Goal: Task Accomplishment & Management: Manage account settings

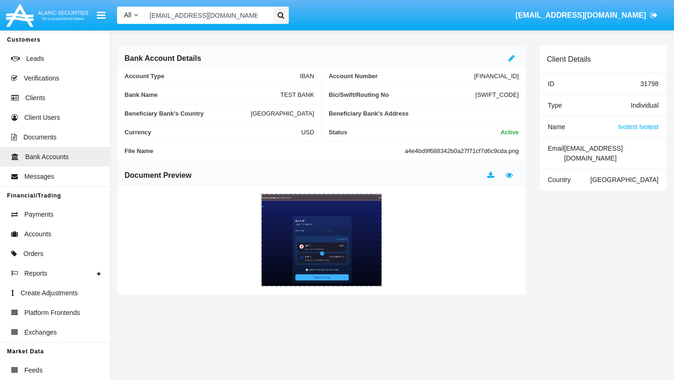
click at [214, 19] on input "[EMAIL_ADDRESS][DOMAIN_NAME]" at bounding box center [207, 15] width 124 height 17
click at [214, 19] on input "gibir10916@camjoint.com" at bounding box center [207, 15] width 124 height 17
paste input "rogego4749"
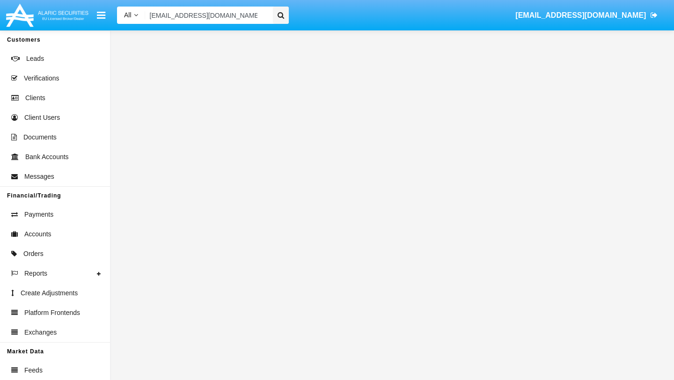
type input "rogego4749@camjoint.com"
click at [280, 15] on icon at bounding box center [280, 15] width 7 height 7
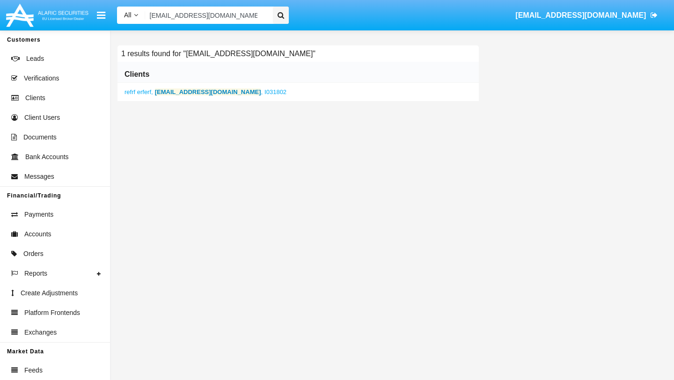
click at [204, 93] on b "rogego4749@camjoint.com" at bounding box center [208, 91] width 106 height 7
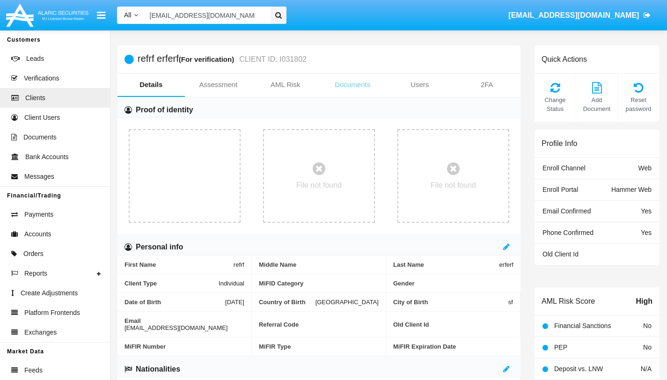
click at [363, 87] on link "Documents" at bounding box center [352, 84] width 67 height 22
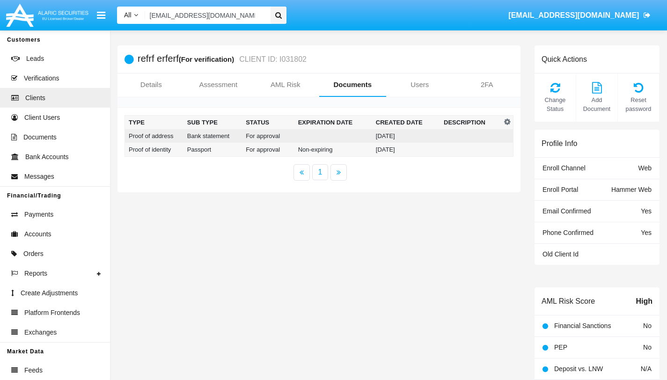
click at [258, 135] on td "For approval" at bounding box center [268, 136] width 52 height 14
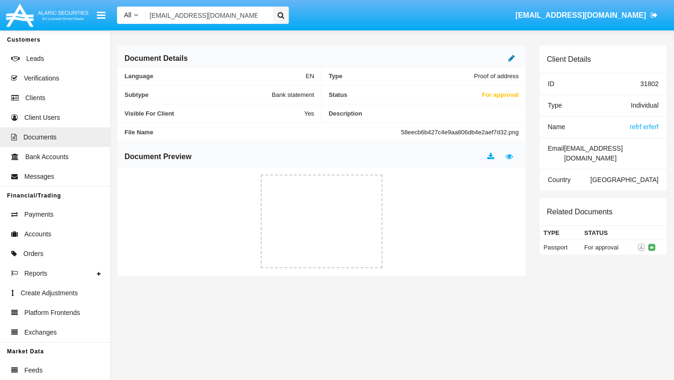
click at [513, 61] on icon at bounding box center [511, 57] width 7 height 7
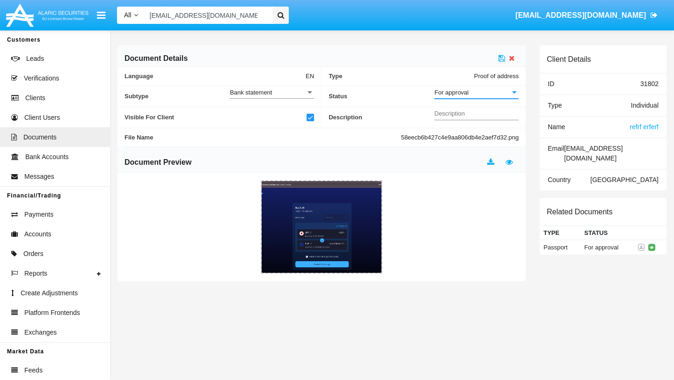
click at [485, 91] on div "For approval" at bounding box center [472, 92] width 76 height 8
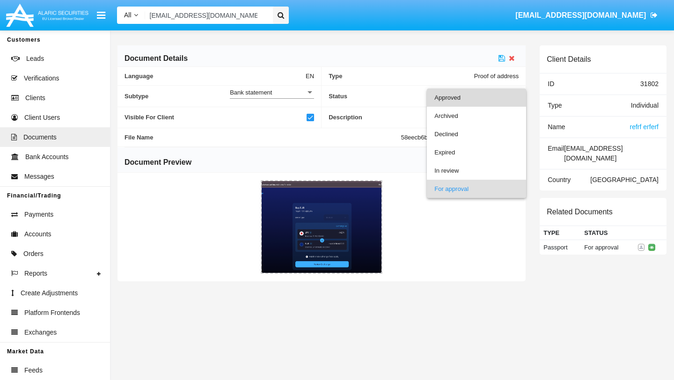
click at [458, 96] on span "Approved" at bounding box center [476, 97] width 84 height 18
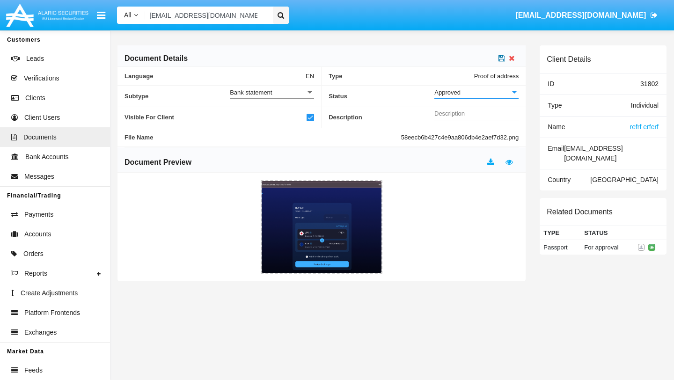
click at [503, 58] on icon at bounding box center [501, 57] width 7 height 7
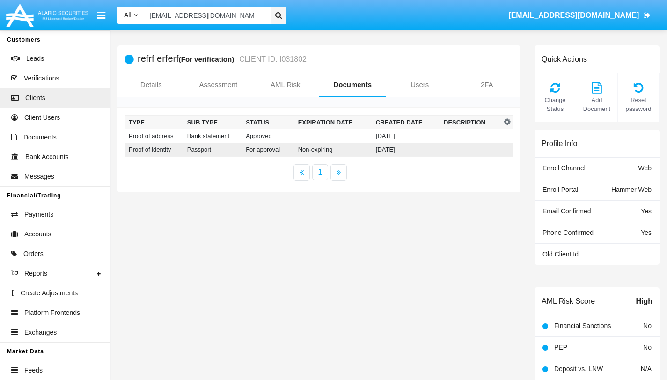
click at [261, 152] on td "For approval" at bounding box center [268, 150] width 52 height 14
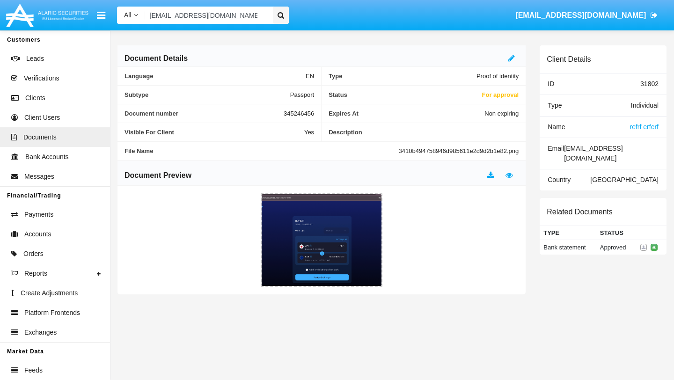
click at [515, 53] on div at bounding box center [513, 58] width 10 height 11
click at [512, 59] on icon at bounding box center [511, 57] width 7 height 7
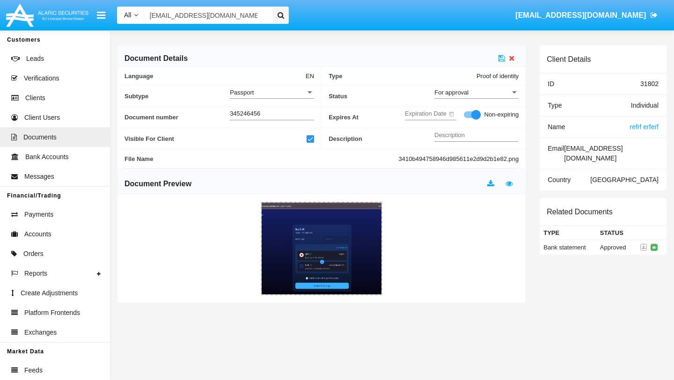
click at [470, 98] on div "For approval Status" at bounding box center [476, 90] width 84 height 18
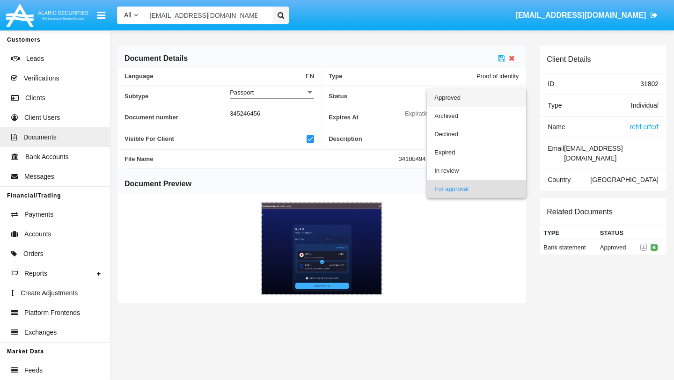
click at [455, 98] on span "Approved" at bounding box center [476, 97] width 84 height 18
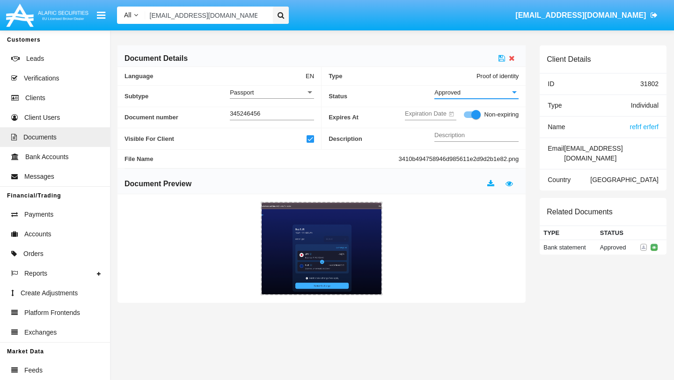
click at [503, 64] on div "Document Details" at bounding box center [321, 56] width 408 height 22
click at [504, 55] on icon at bounding box center [501, 57] width 7 height 7
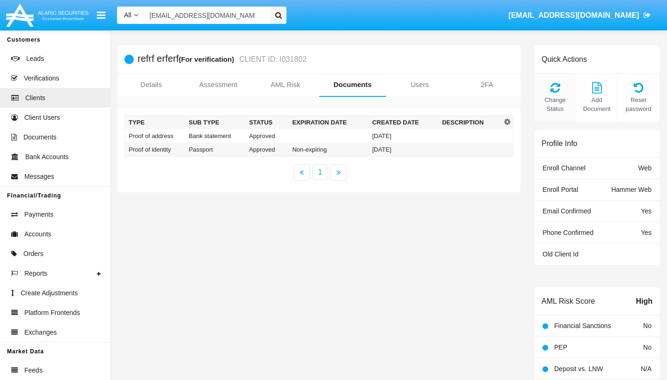
click at [561, 95] on div "Change Status" at bounding box center [555, 97] width 42 height 49
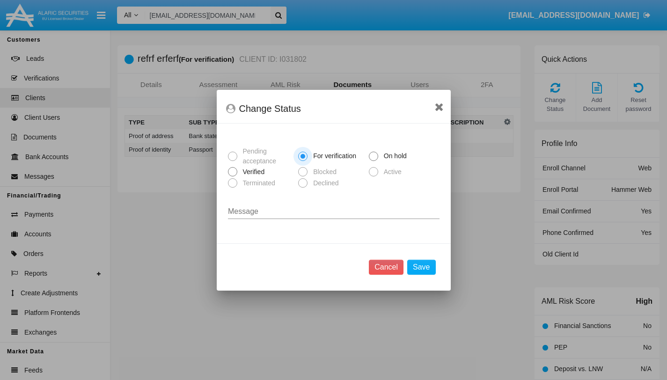
click at [235, 174] on span at bounding box center [232, 171] width 9 height 9
click at [233, 176] on input "Verified" at bounding box center [232, 176] width 0 height 0
radio input "true"
click at [427, 265] on button "Save" at bounding box center [421, 267] width 28 height 15
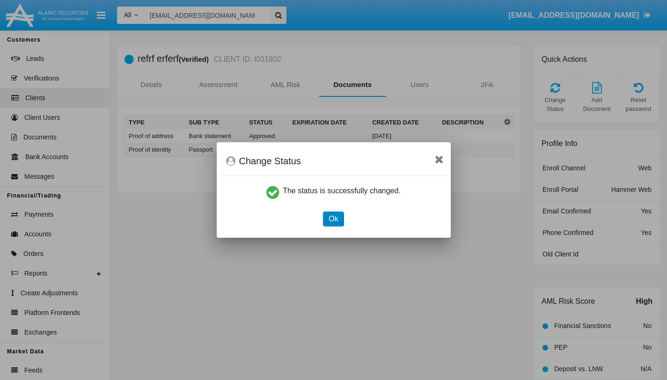
click at [333, 219] on button "Ok" at bounding box center [333, 218] width 21 height 15
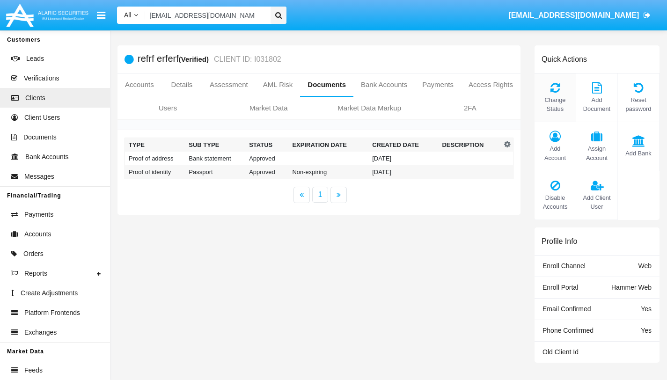
click at [551, 93] on icon at bounding box center [555, 87] width 32 height 11
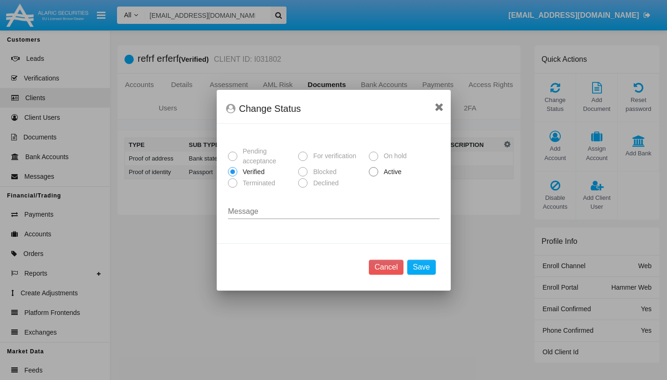
click at [375, 168] on span at bounding box center [373, 171] width 9 height 9
click at [373, 176] on input "Active" at bounding box center [373, 176] width 0 height 0
radio input "true"
click at [427, 279] on div "Cancel Save" at bounding box center [334, 266] width 234 height 47
click at [425, 266] on button "Save" at bounding box center [421, 267] width 28 height 15
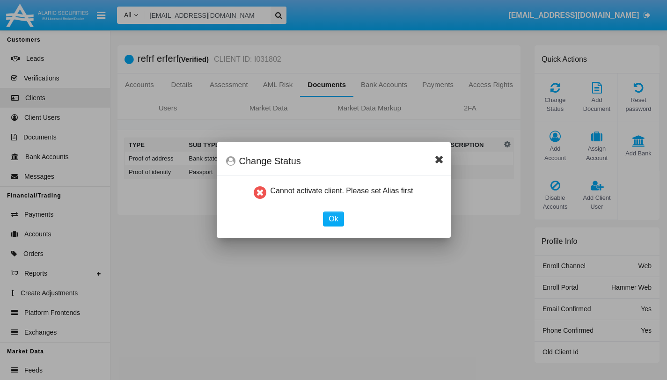
click at [442, 160] on icon at bounding box center [439, 158] width 9 height 11
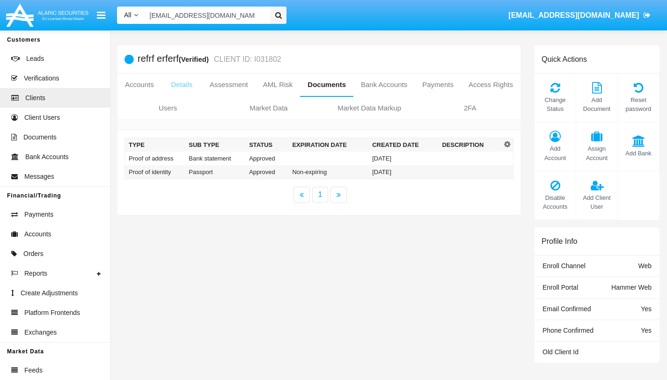
click at [202, 84] on link "Details" at bounding box center [181, 84] width 41 height 22
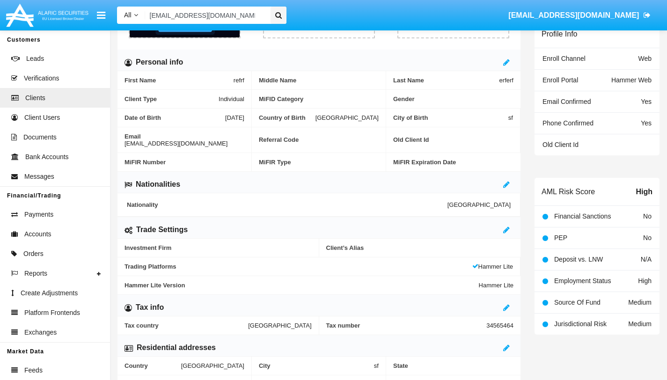
scroll to position [214, 0]
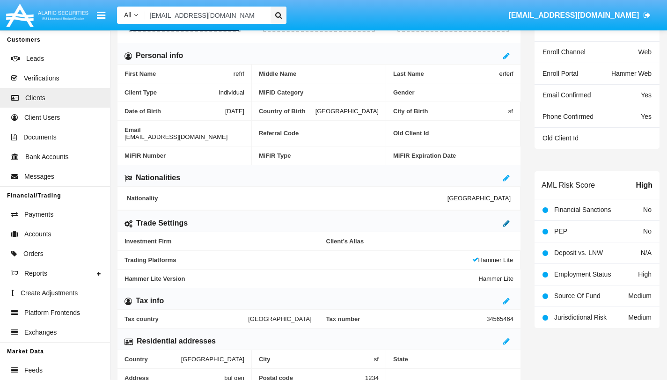
click at [507, 219] on icon at bounding box center [506, 222] width 7 height 7
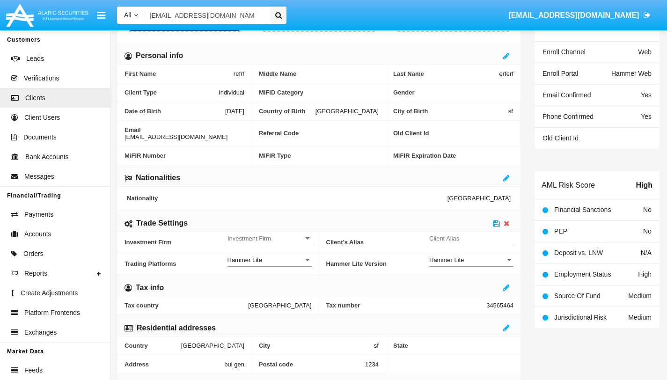
click at [472, 234] on input "Client Alias" at bounding box center [471, 238] width 84 height 8
type input "DEMOTEST"
click at [277, 227] on div "Investment Firm Investment Firm" at bounding box center [269, 236] width 84 height 18
click at [279, 215] on div at bounding box center [333, 190] width 667 height 380
click at [278, 235] on span "Investment Firm" at bounding box center [265, 238] width 76 height 8
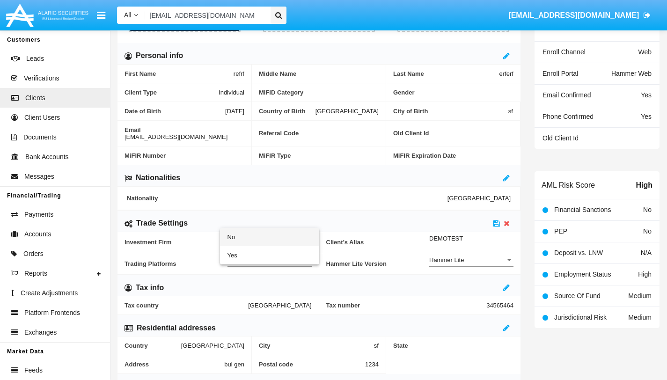
click at [248, 238] on span "No" at bounding box center [269, 237] width 84 height 18
click at [496, 219] on icon at bounding box center [496, 222] width 7 height 7
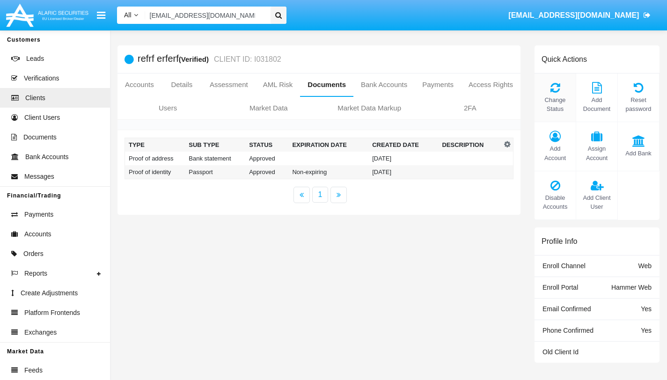
click at [556, 95] on span "Change Status" at bounding box center [555, 104] width 32 height 18
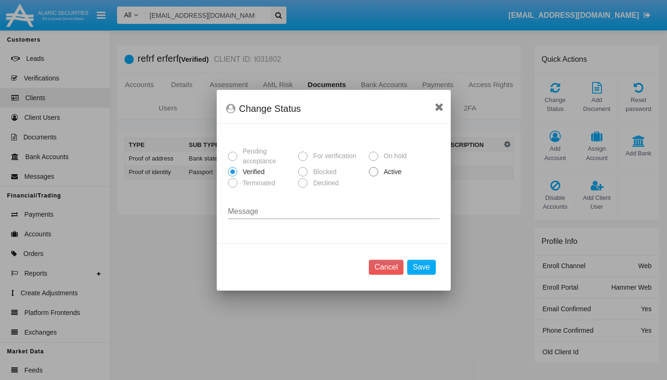
click at [376, 175] on span at bounding box center [373, 171] width 9 height 9
click at [373, 176] on input "Active" at bounding box center [373, 176] width 0 height 0
radio input "true"
click at [422, 266] on button "Save" at bounding box center [421, 267] width 28 height 15
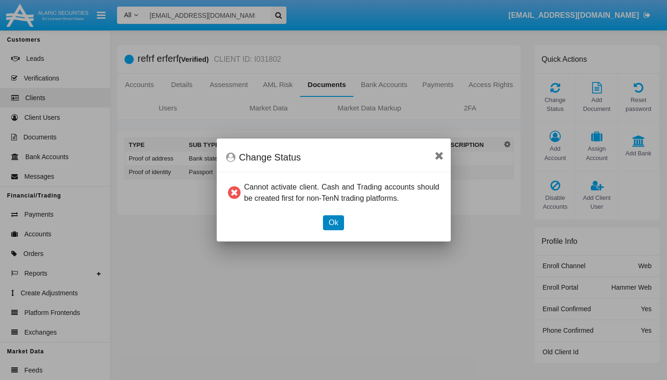
click at [333, 223] on button "Ok" at bounding box center [333, 222] width 21 height 15
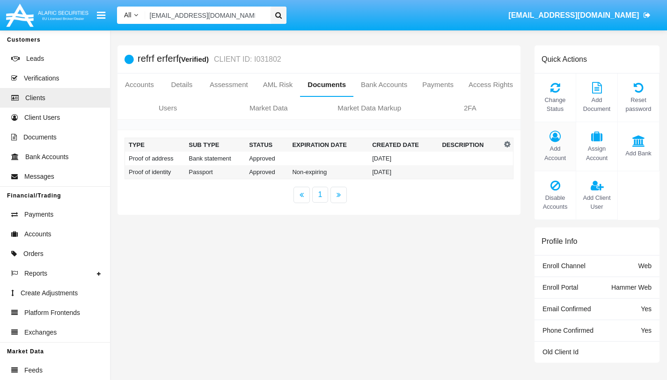
click at [555, 146] on span "Add Account" at bounding box center [555, 153] width 32 height 18
click at [555, 139] on icon at bounding box center [555, 136] width 32 height 11
click at [554, 141] on icon at bounding box center [555, 136] width 32 height 11
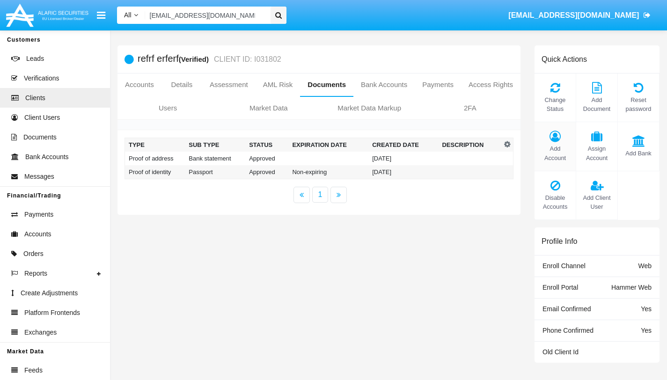
click at [554, 141] on icon at bounding box center [555, 136] width 32 height 11
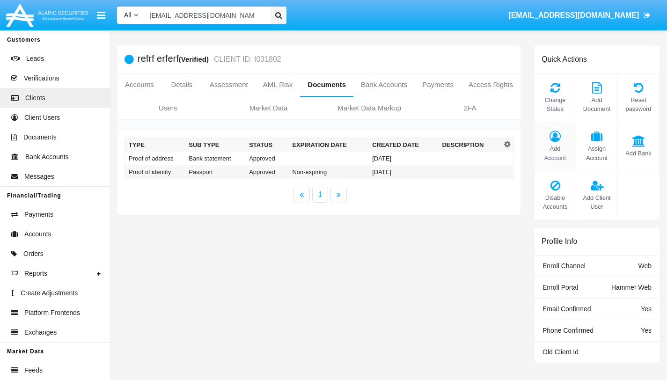
click at [554, 141] on icon at bounding box center [555, 136] width 32 height 11
click at [555, 139] on icon at bounding box center [555, 136] width 32 height 11
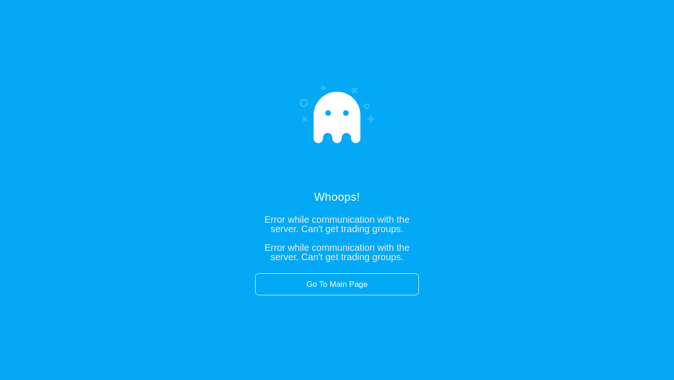
click at [168, 0] on div "Whoops! Error while communication with the server. Can't get trading groups. Er…" at bounding box center [337, 190] width 674 height 380
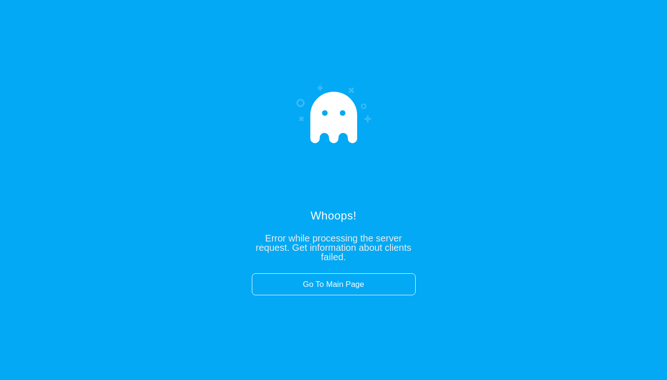
click at [393, 379] on div "Whoops! Error while processing the server request. Get information about client…" at bounding box center [333, 190] width 667 height 380
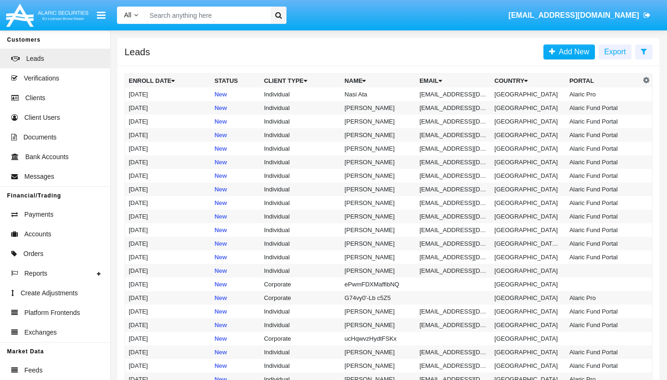
click at [204, 9] on input "Search" at bounding box center [206, 15] width 122 height 17
paste input "[EMAIL_ADDRESS][DOMAIN_NAME]"
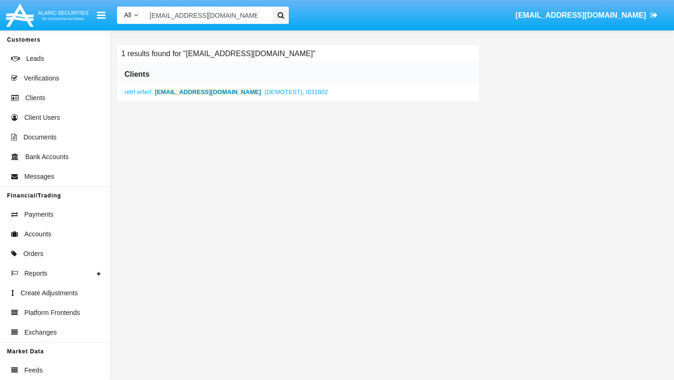
type input "[EMAIL_ADDRESS][DOMAIN_NAME]"
click at [204, 91] on b "[EMAIL_ADDRESS][DOMAIN_NAME]" at bounding box center [208, 91] width 106 height 7
click at [202, 94] on b "[EMAIL_ADDRESS][DOMAIN_NAME]" at bounding box center [208, 91] width 106 height 7
click at [176, 93] on b "[EMAIL_ADDRESS][DOMAIN_NAME]" at bounding box center [208, 91] width 106 height 7
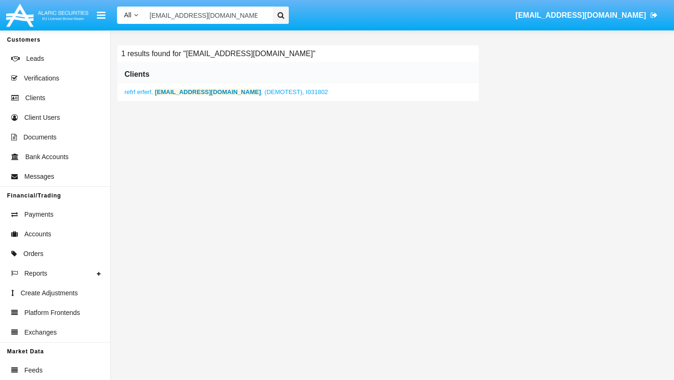
click at [176, 93] on b "[EMAIL_ADDRESS][DOMAIN_NAME]" at bounding box center [208, 91] width 106 height 7
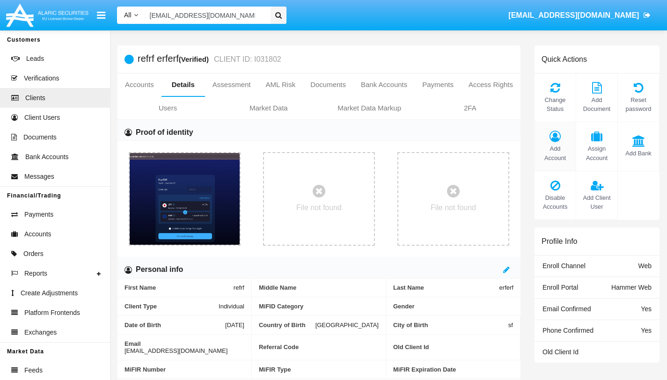
click at [555, 146] on span "Add Account" at bounding box center [555, 153] width 32 height 18
click at [554, 144] on span "Add Account" at bounding box center [555, 153] width 32 height 18
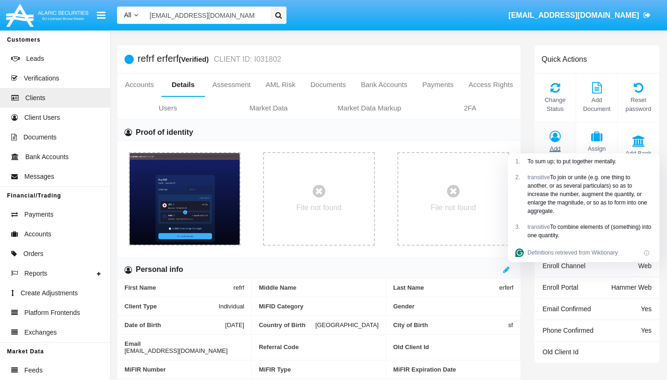
click at [554, 138] on icon at bounding box center [555, 136] width 32 height 11
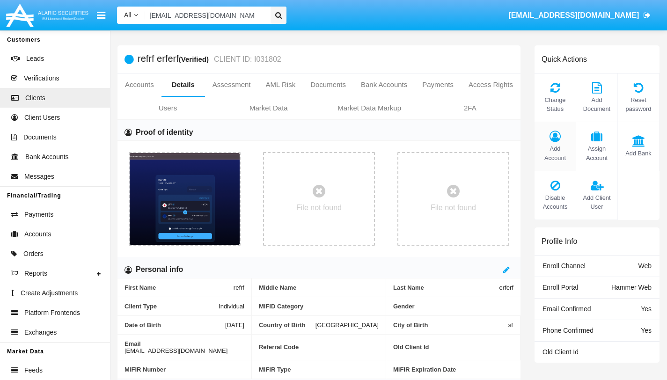
click at [554, 138] on icon at bounding box center [555, 136] width 32 height 11
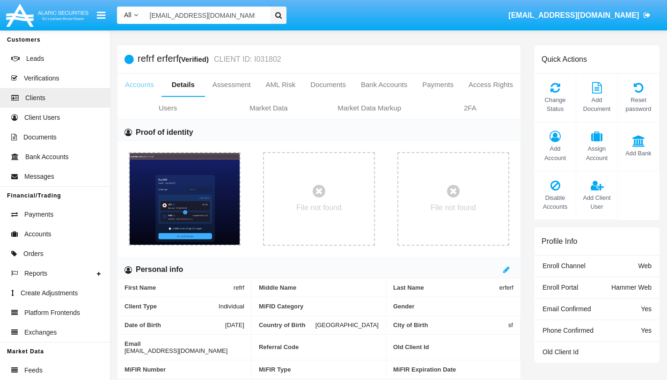
click at [149, 79] on link "Accounts" at bounding box center [139, 84] width 44 height 22
click at [150, 85] on link "Accounts" at bounding box center [139, 84] width 44 height 22
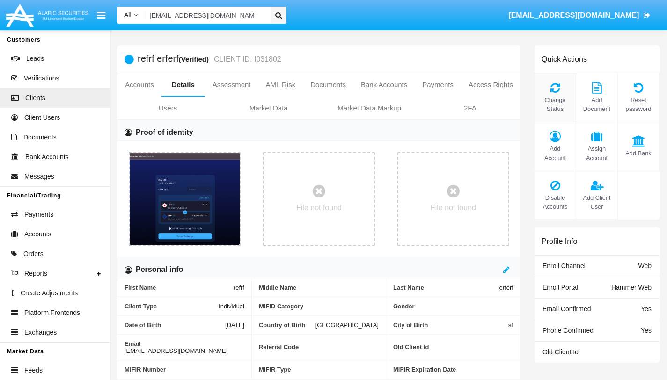
click at [552, 96] on span "Change Status" at bounding box center [555, 104] width 32 height 18
click at [279, 15] on icon at bounding box center [278, 15] width 7 height 7
click at [277, 13] on icon at bounding box center [278, 15] width 7 height 7
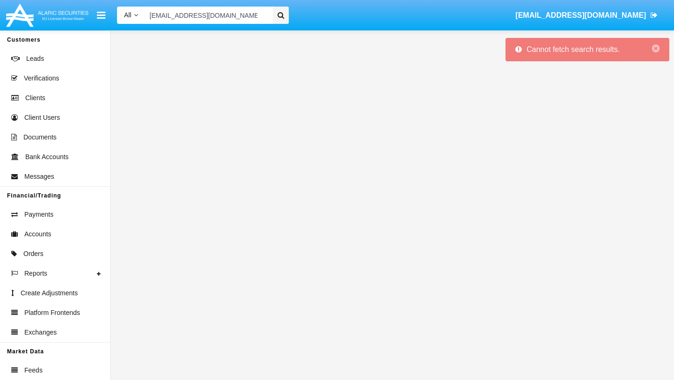
click at [281, 18] on icon at bounding box center [280, 15] width 7 height 7
click at [656, 49] on icon "button" at bounding box center [655, 48] width 7 height 9
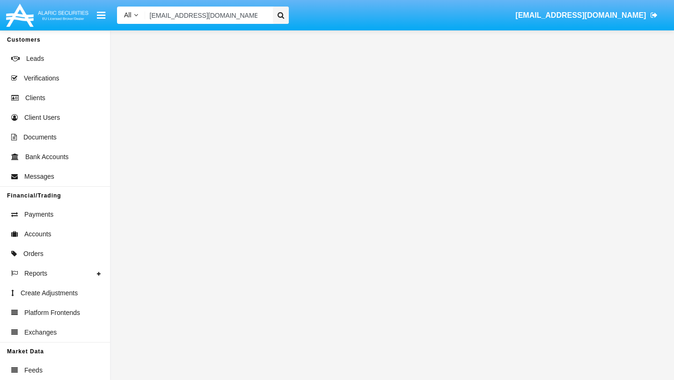
click at [284, 14] on div at bounding box center [281, 15] width 16 height 17
click at [343, 29] on nav "All All Name Email Account rogego4749@camjoint.com ivaylo.godulyanov@alaricsecu…" at bounding box center [337, 15] width 674 height 30
click at [281, 9] on div at bounding box center [281, 15] width 16 height 17
click at [244, 12] on input "[EMAIL_ADDRESS][DOMAIN_NAME]" at bounding box center [207, 15] width 124 height 17
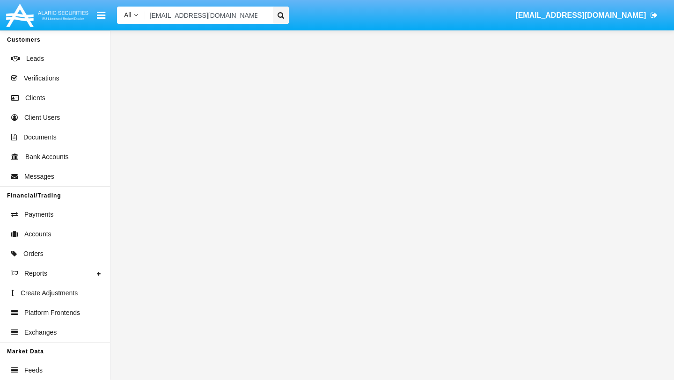
click at [244, 13] on input "[EMAIL_ADDRESS][DOMAIN_NAME]" at bounding box center [207, 15] width 124 height 17
paste input "[EMAIL_ADDRESS][DOMAIN_NAME]"
type input "[EMAIL_ADDRESS][DOMAIN_NAME]"
click at [278, 15] on icon at bounding box center [280, 15] width 7 height 7
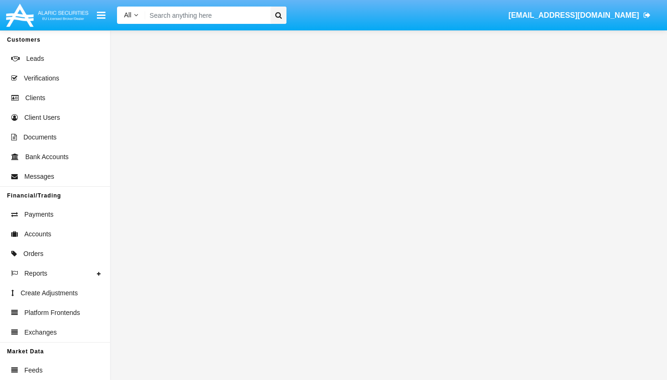
click at [215, 13] on input "Search" at bounding box center [206, 15] width 122 height 17
paste input "[EMAIL_ADDRESS][DOMAIN_NAME]"
type input "[EMAIL_ADDRESS][DOMAIN_NAME]"
click at [276, 15] on icon at bounding box center [278, 15] width 7 height 7
click at [279, 15] on icon at bounding box center [278, 15] width 7 height 7
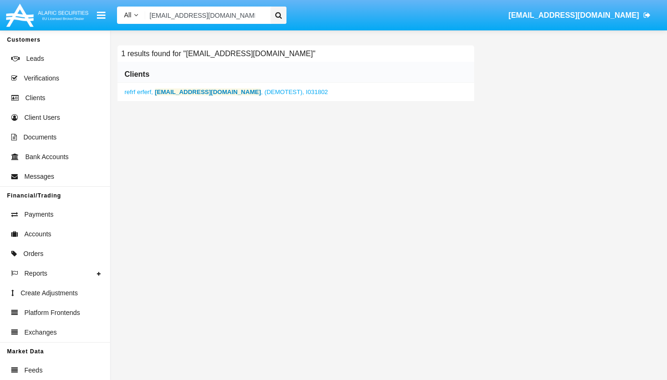
click at [219, 86] on div "refrf erferf , [EMAIL_ADDRESS][DOMAIN_NAME] , (DEMOTEST), I031802" at bounding box center [295, 92] width 357 height 19
click at [214, 89] on b "[EMAIL_ADDRESS][DOMAIN_NAME]" at bounding box center [208, 91] width 106 height 7
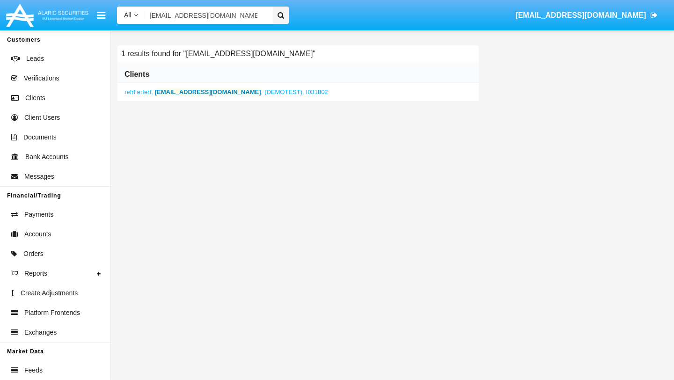
click at [214, 89] on b "[EMAIL_ADDRESS][DOMAIN_NAME]" at bounding box center [208, 91] width 106 height 7
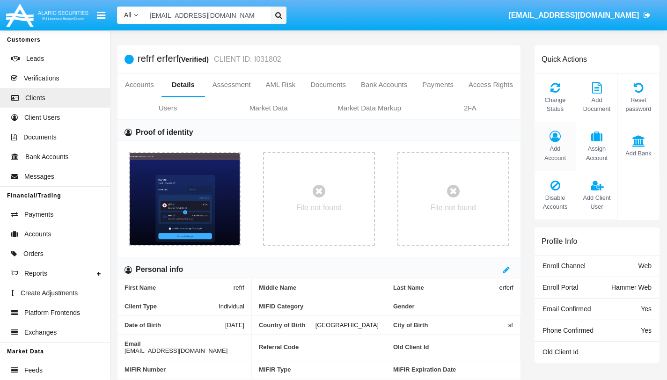
click at [555, 146] on span "Add Account" at bounding box center [555, 153] width 32 height 18
click at [560, 139] on icon at bounding box center [555, 136] width 32 height 11
click at [556, 139] on icon at bounding box center [555, 136] width 32 height 11
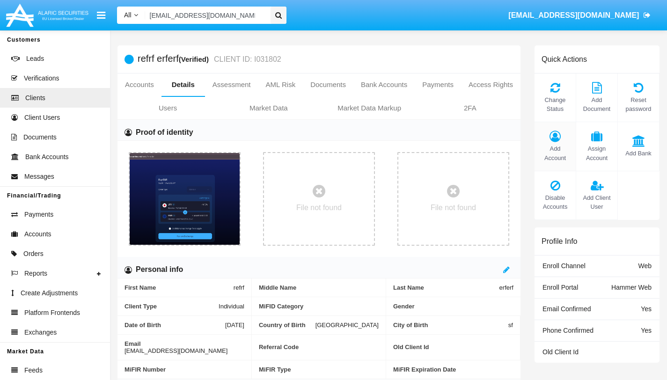
click at [556, 139] on icon at bounding box center [555, 136] width 32 height 11
click at [145, 88] on link "Accounts" at bounding box center [139, 84] width 44 height 22
click at [556, 145] on span "Add Account" at bounding box center [555, 153] width 32 height 18
click at [556, 144] on span "Add Account" at bounding box center [555, 153] width 32 height 18
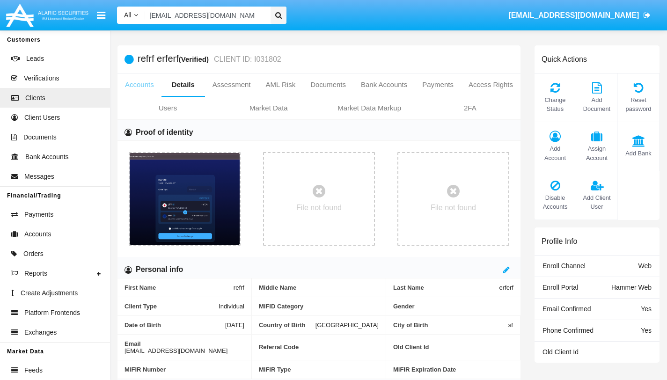
click at [151, 87] on link "Accounts" at bounding box center [139, 84] width 44 height 22
click at [557, 147] on span "Add Account" at bounding box center [555, 153] width 32 height 18
click at [551, 144] on div "Add Account" at bounding box center [555, 146] width 42 height 49
click at [556, 139] on icon at bounding box center [555, 136] width 32 height 11
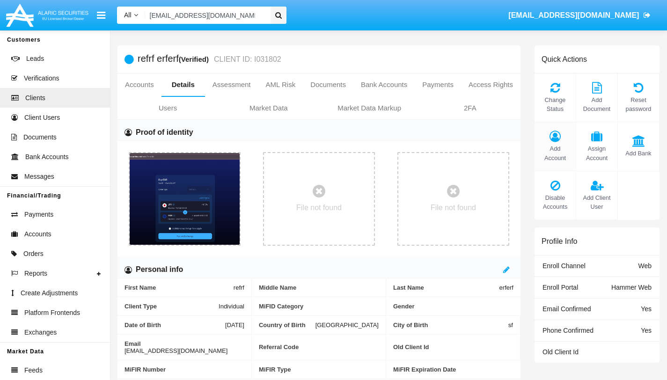
click at [556, 139] on icon at bounding box center [555, 136] width 32 height 11
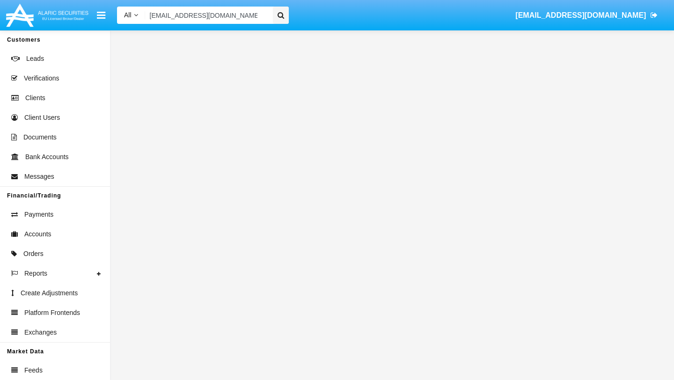
click at [283, 15] on icon at bounding box center [280, 15] width 7 height 7
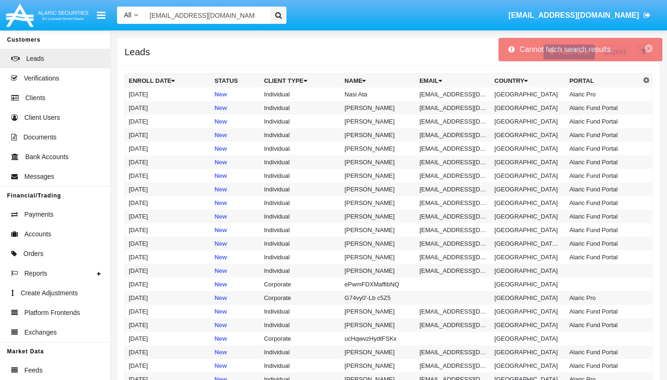
click at [279, 14] on icon at bounding box center [278, 15] width 7 height 7
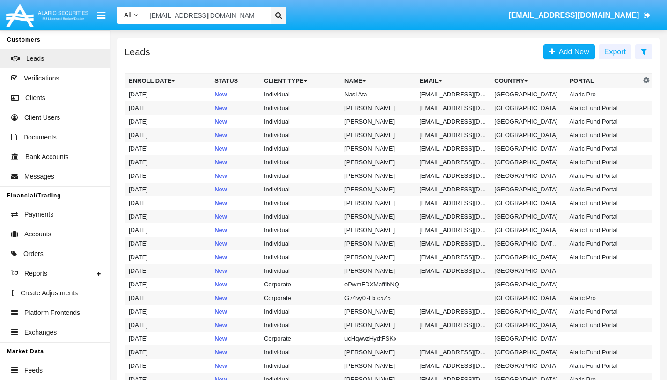
click at [246, 14] on input "[EMAIL_ADDRESS][DOMAIN_NAME]" at bounding box center [206, 15] width 122 height 17
click at [231, 17] on input "Search" at bounding box center [206, 15] width 122 height 17
type input "√"
click at [178, 16] on input "Search" at bounding box center [206, 15] width 122 height 17
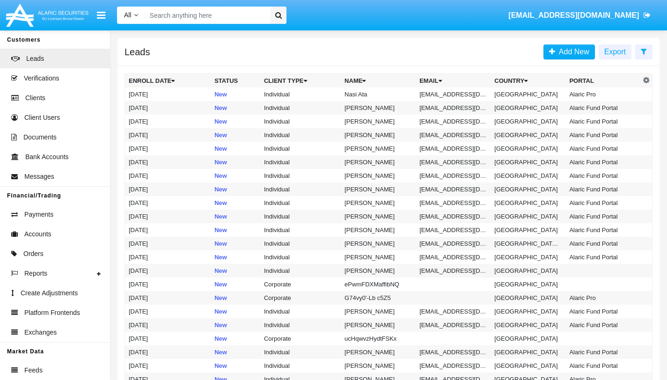
paste input "[EMAIL_ADDRESS][DOMAIN_NAME]"
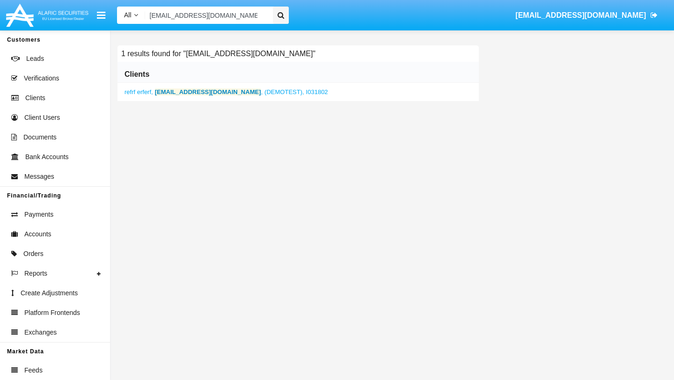
type input "[EMAIL_ADDRESS][DOMAIN_NAME]"
click at [212, 91] on b "[EMAIL_ADDRESS][DOMAIN_NAME]" at bounding box center [208, 91] width 106 height 7
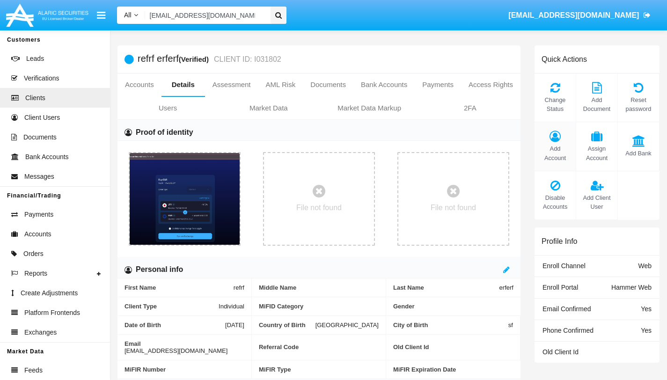
click at [555, 150] on span "Add Account" at bounding box center [555, 153] width 32 height 18
click at [554, 133] on icon at bounding box center [555, 136] width 32 height 11
click at [554, 139] on icon at bounding box center [555, 136] width 32 height 11
click at [558, 142] on div "Add Account" at bounding box center [555, 146] width 42 height 49
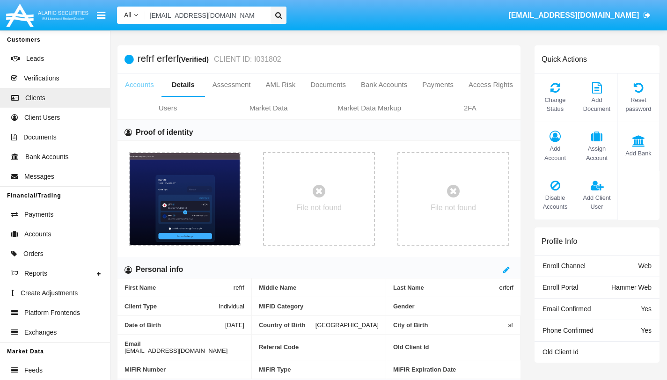
click at [147, 80] on link "Accounts" at bounding box center [139, 84] width 44 height 22
click at [556, 88] on icon at bounding box center [555, 87] width 32 height 11
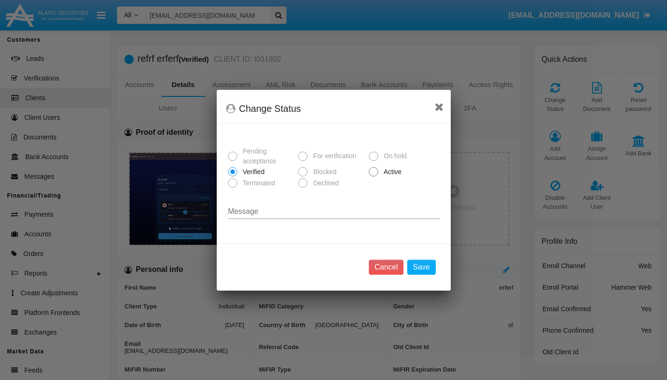
click at [377, 174] on span at bounding box center [373, 171] width 9 height 9
click at [373, 176] on input "Active" at bounding box center [373, 176] width 0 height 0
radio input "true"
click at [423, 264] on button "Save" at bounding box center [421, 267] width 28 height 15
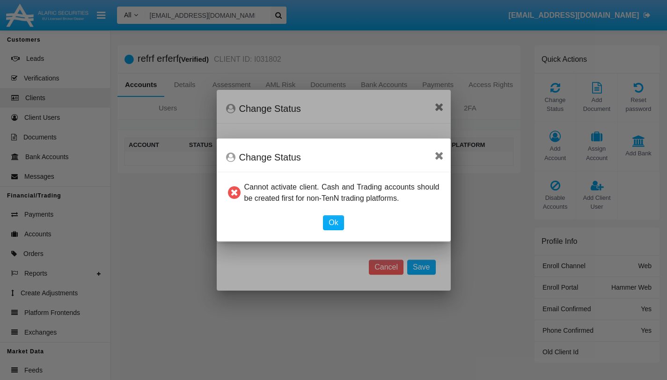
click at [438, 165] on div "Change Status" at bounding box center [334, 161] width 234 height 22
click at [440, 160] on icon at bounding box center [439, 155] width 9 height 11
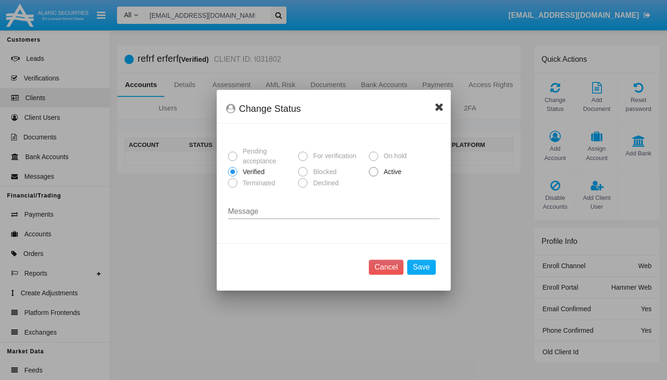
click at [442, 105] on icon at bounding box center [439, 106] width 9 height 11
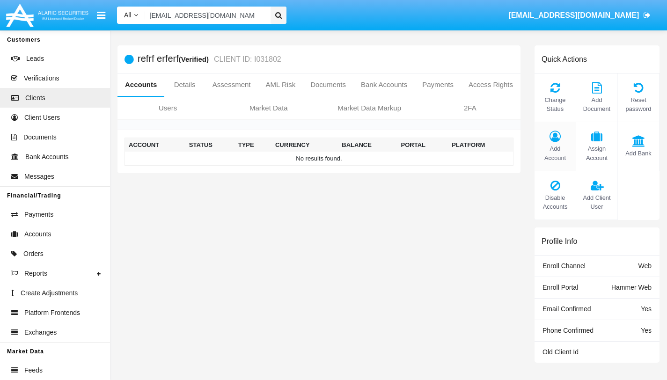
click at [554, 140] on icon at bounding box center [555, 136] width 32 height 11
click at [559, 140] on icon at bounding box center [555, 136] width 32 height 11
click at [562, 137] on icon at bounding box center [555, 136] width 32 height 11
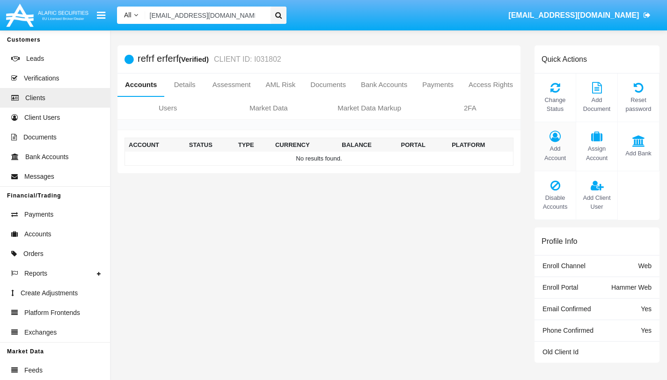
click at [559, 140] on icon at bounding box center [555, 136] width 32 height 11
click at [556, 137] on icon at bounding box center [555, 136] width 32 height 11
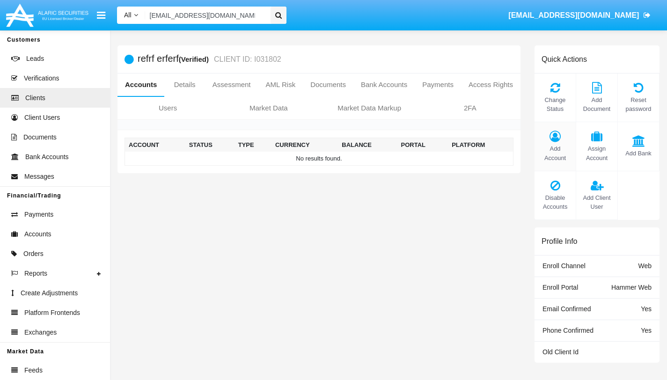
click at [556, 137] on icon at bounding box center [555, 136] width 32 height 11
click at [555, 137] on icon at bounding box center [555, 136] width 32 height 11
click at [560, 137] on icon at bounding box center [555, 136] width 32 height 11
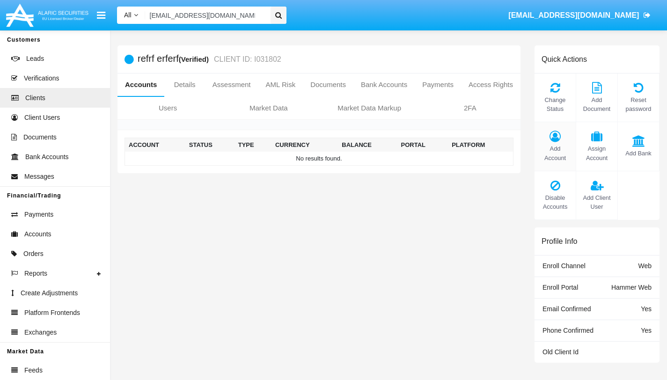
click at [560, 137] on icon at bounding box center [555, 136] width 32 height 11
click at [559, 146] on span "Add Account" at bounding box center [555, 153] width 32 height 18
click at [556, 144] on div "Add Account" at bounding box center [555, 146] width 42 height 49
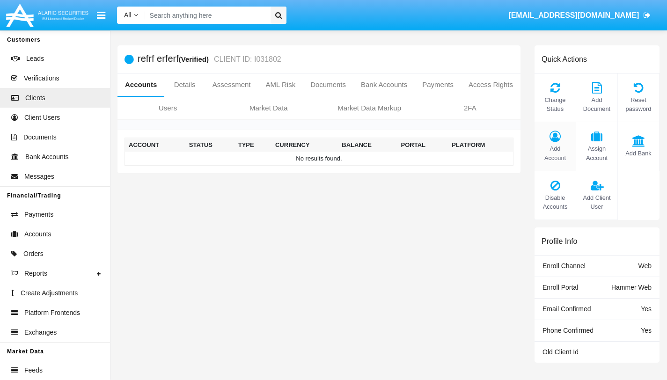
click at [535, 166] on div "Add Account" at bounding box center [555, 146] width 42 height 49
click at [558, 148] on span "Add Account" at bounding box center [555, 153] width 32 height 18
click at [556, 141] on icon at bounding box center [555, 136] width 32 height 11
click at [556, 136] on icon at bounding box center [555, 136] width 32 height 11
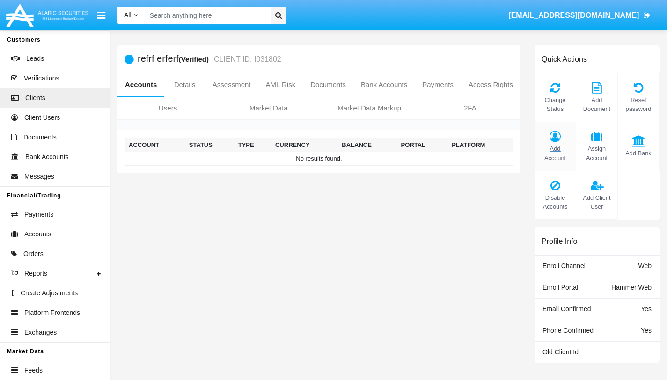
click at [556, 136] on icon at bounding box center [555, 136] width 32 height 11
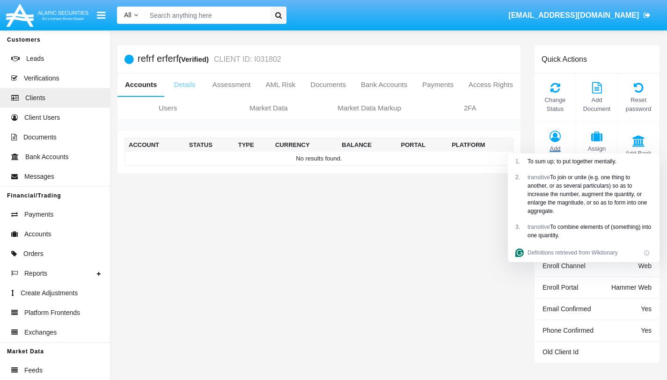
click at [204, 88] on link "Details" at bounding box center [184, 84] width 40 height 22
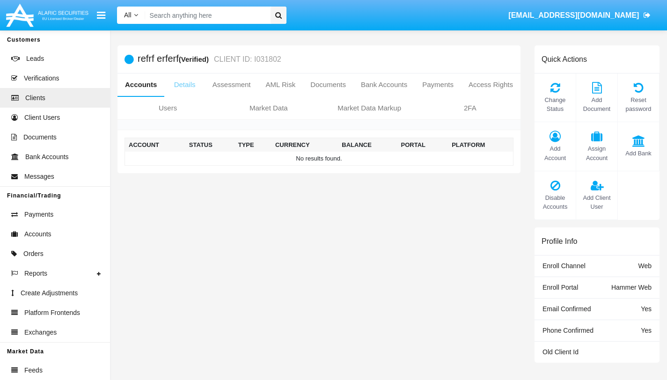
click at [204, 86] on link "Details" at bounding box center [184, 84] width 40 height 22
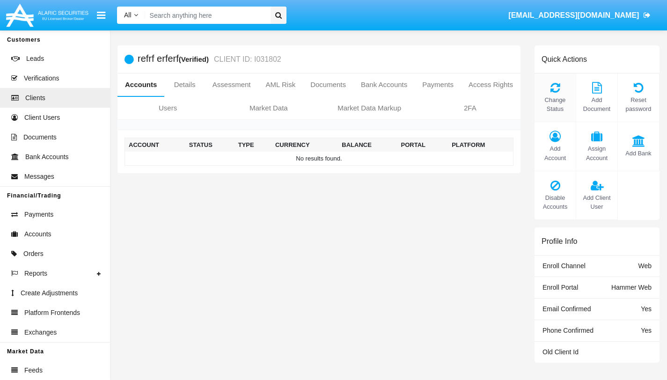
click at [555, 96] on span "Change Status" at bounding box center [555, 104] width 32 height 18
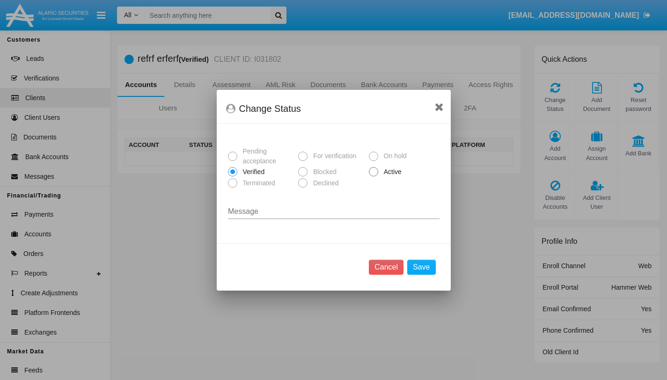
click at [555, 138] on div at bounding box center [333, 190] width 667 height 380
click at [370, 175] on span at bounding box center [373, 171] width 9 height 9
click at [373, 176] on input "Active" at bounding box center [373, 176] width 0 height 0
radio input "true"
click at [416, 267] on button "Save" at bounding box center [421, 267] width 28 height 15
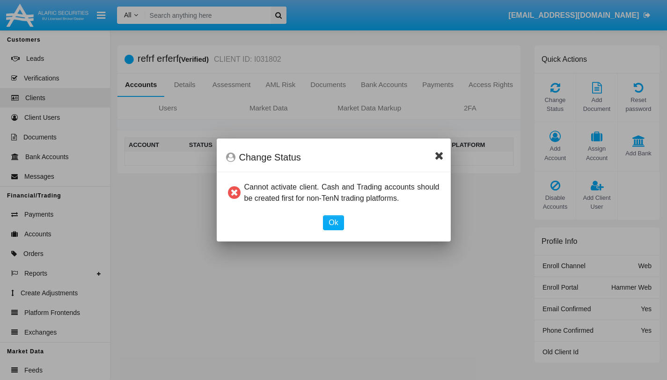
click at [440, 153] on icon at bounding box center [439, 155] width 9 height 11
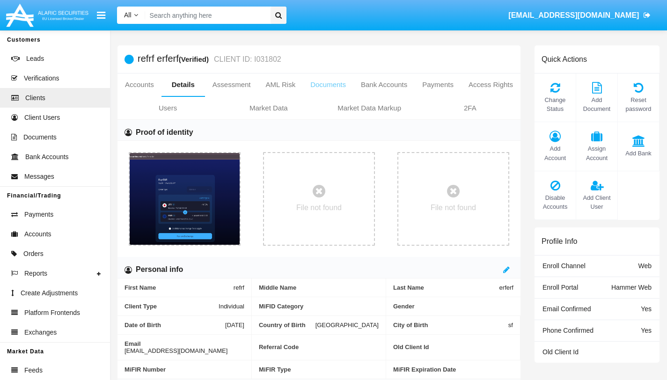
click at [353, 78] on link "Documents" at bounding box center [328, 84] width 51 height 22
click at [353, 88] on link "Documents" at bounding box center [328, 84] width 51 height 22
click at [353, 83] on link "Documents" at bounding box center [328, 84] width 51 height 22
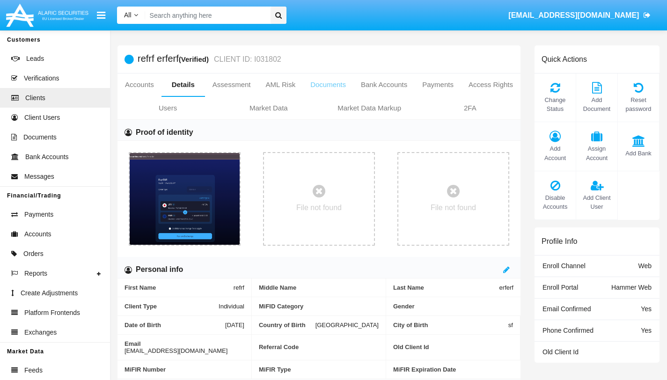
click at [353, 83] on link "Documents" at bounding box center [328, 84] width 51 height 22
click at [556, 139] on icon at bounding box center [555, 136] width 32 height 11
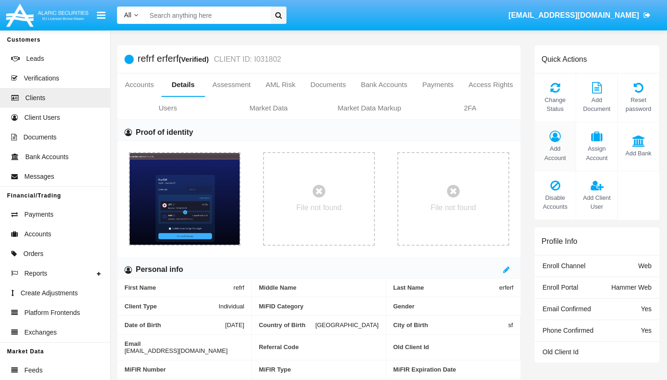
click at [556, 139] on icon at bounding box center [555, 136] width 32 height 11
click at [554, 139] on icon at bounding box center [555, 136] width 32 height 11
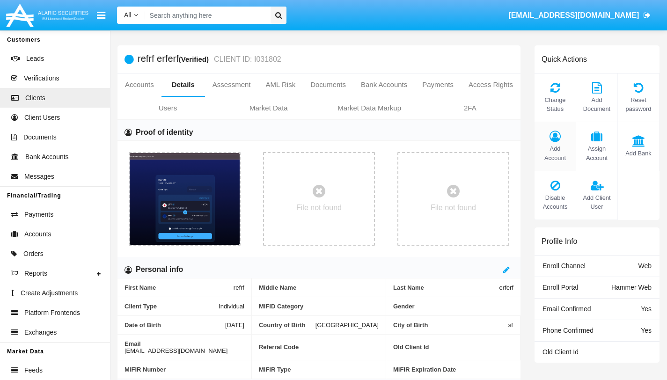
click at [554, 140] on icon at bounding box center [555, 136] width 32 height 11
click at [553, 139] on icon at bounding box center [555, 136] width 32 height 11
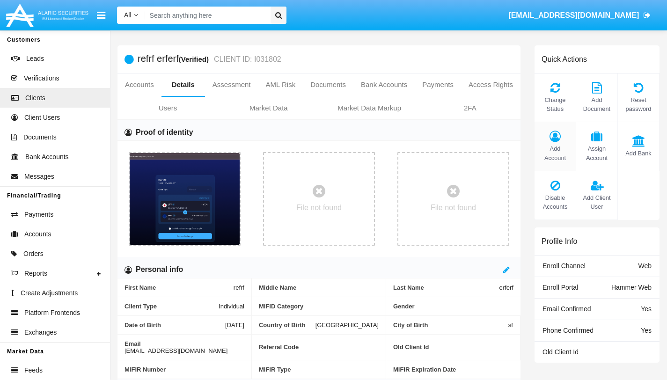
click at [553, 139] on icon at bounding box center [555, 136] width 32 height 11
click at [557, 141] on icon at bounding box center [555, 136] width 32 height 11
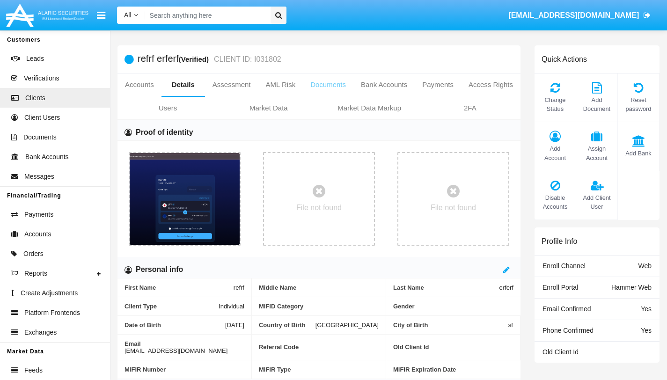
click at [353, 84] on link "Documents" at bounding box center [328, 84] width 51 height 22
click at [555, 145] on span "Add Account" at bounding box center [555, 153] width 32 height 18
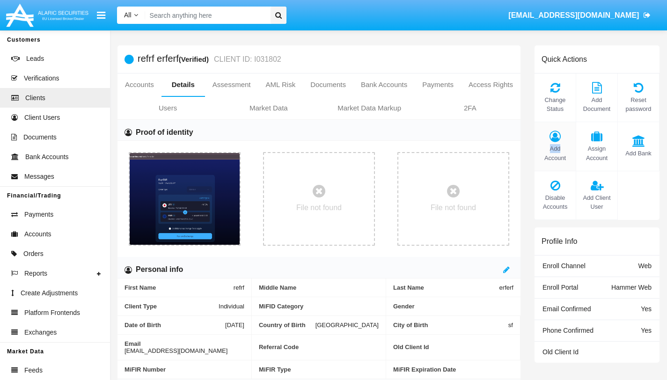
click at [555, 145] on span "Add Account" at bounding box center [555, 153] width 32 height 18
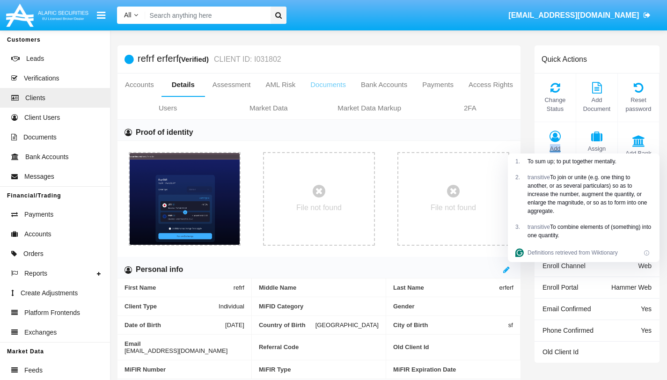
click at [353, 84] on link "Documents" at bounding box center [328, 84] width 51 height 22
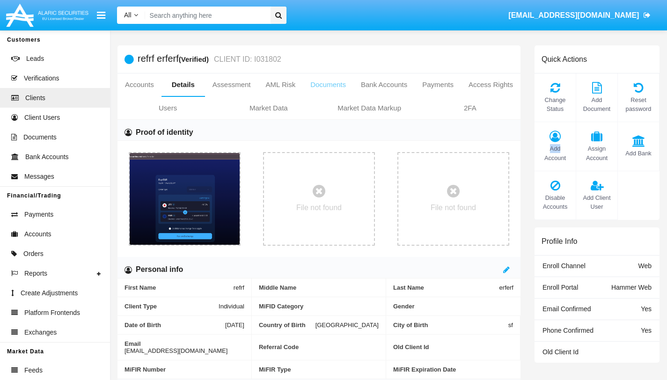
click at [353, 84] on link "Documents" at bounding box center [328, 84] width 51 height 22
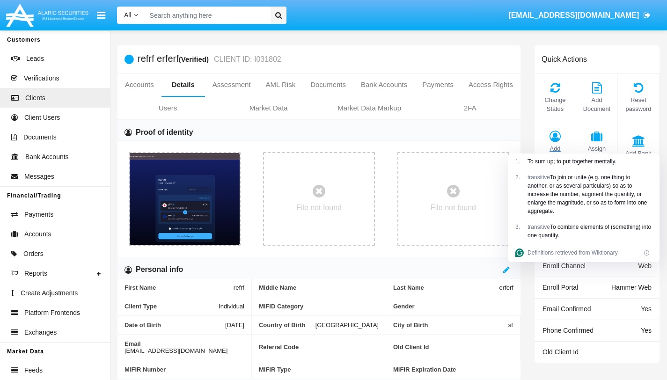
click at [474, 51] on div "refrf erferf (Verified) CLIENT ID: I031802" at bounding box center [318, 59] width 403 height 28
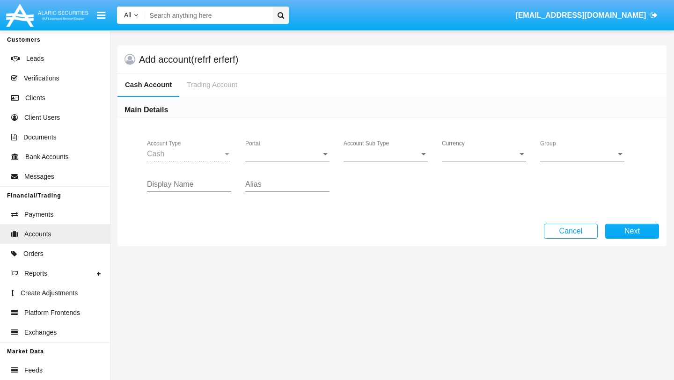
click at [272, 158] on span "Portal" at bounding box center [283, 154] width 76 height 8
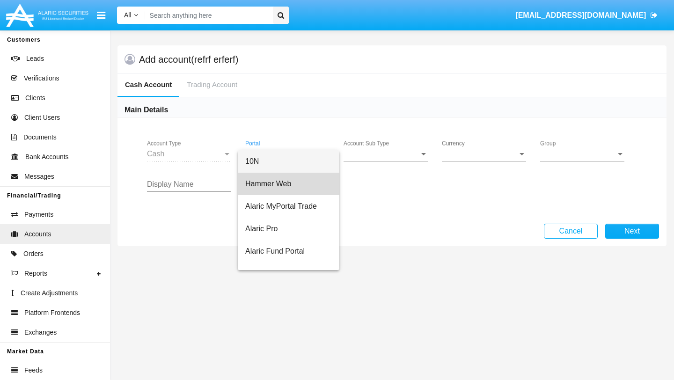
click at [267, 181] on span "Hammer Web" at bounding box center [288, 184] width 87 height 22
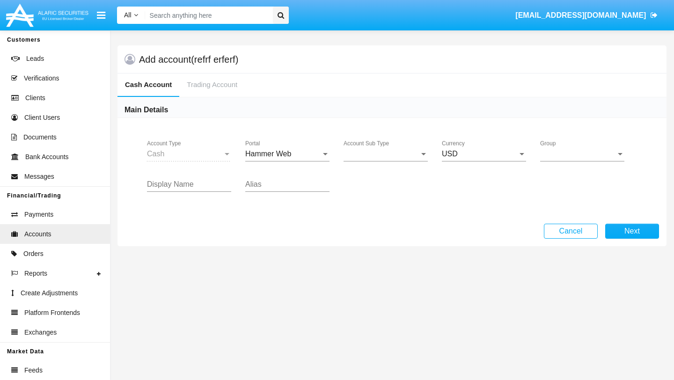
click at [583, 160] on div "Group Group" at bounding box center [582, 150] width 84 height 21
click at [578, 162] on span "Hammer Web Lite" at bounding box center [582, 161] width 84 height 22
click at [199, 185] on input "Display Name" at bounding box center [189, 184] width 84 height 8
type input "hjhjrf"
click at [272, 185] on input "Alias" at bounding box center [287, 184] width 84 height 8
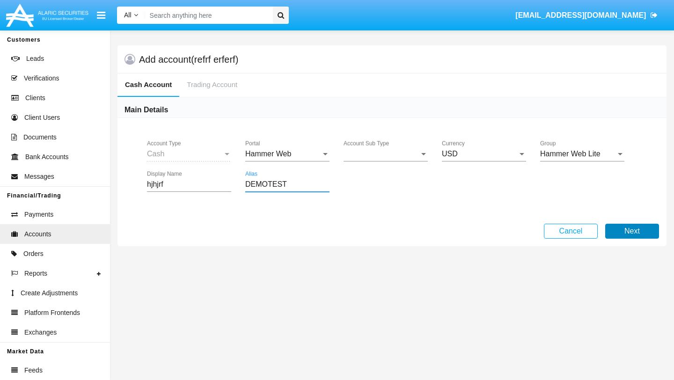
type input "DEMOTEST"
click at [632, 229] on button "Next" at bounding box center [632, 231] width 54 height 15
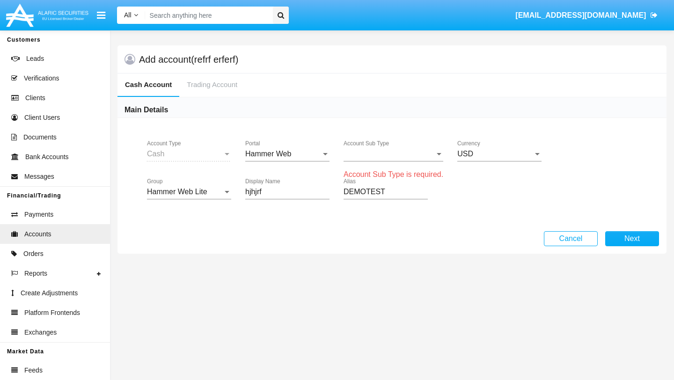
click at [414, 162] on div "Account Sub Type Account Sub Type" at bounding box center [393, 155] width 100 height 30
click at [414, 156] on span "Account Sub Type" at bounding box center [388, 154] width 91 height 8
click at [385, 164] on span "Trading Cash" at bounding box center [394, 161] width 102 height 22
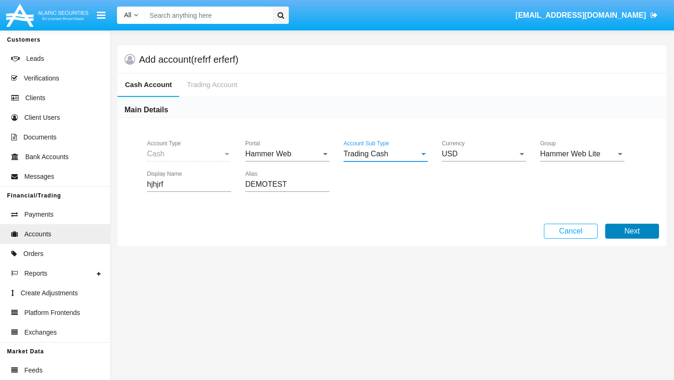
click at [624, 226] on button "Next" at bounding box center [632, 231] width 54 height 15
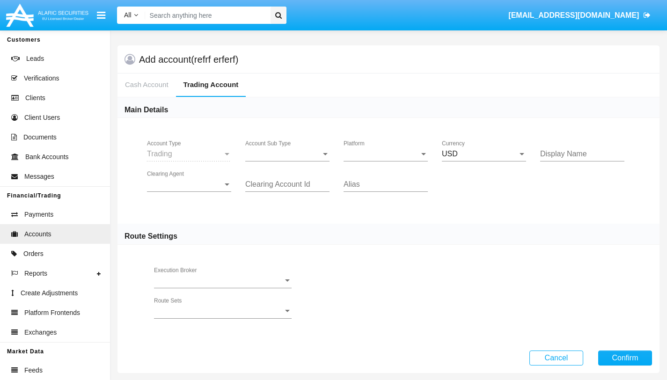
click at [201, 152] on div "Trading" at bounding box center [185, 154] width 76 height 8
click at [270, 157] on span "Account Sub Type" at bounding box center [283, 154] width 76 height 8
click at [271, 160] on span "Trading" at bounding box center [287, 161] width 84 height 22
click at [359, 156] on span "Platform" at bounding box center [381, 154] width 76 height 8
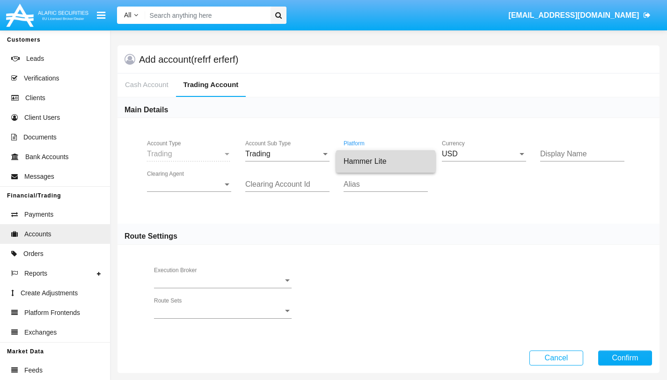
click at [360, 169] on span "Hammer Lite" at bounding box center [385, 161] width 84 height 22
click at [560, 151] on input "Display Name" at bounding box center [582, 154] width 84 height 8
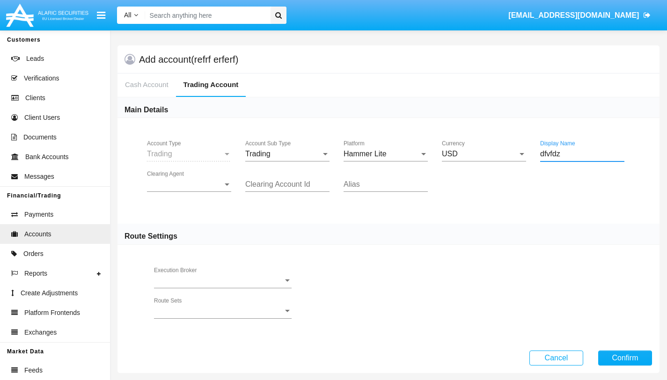
type input "dfvfdz"
click at [194, 186] on span "Clearing Agent" at bounding box center [185, 184] width 76 height 8
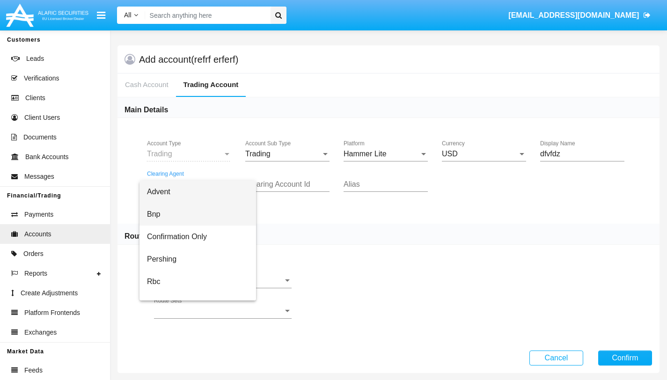
click at [158, 218] on span "Bnp" at bounding box center [198, 214] width 102 height 22
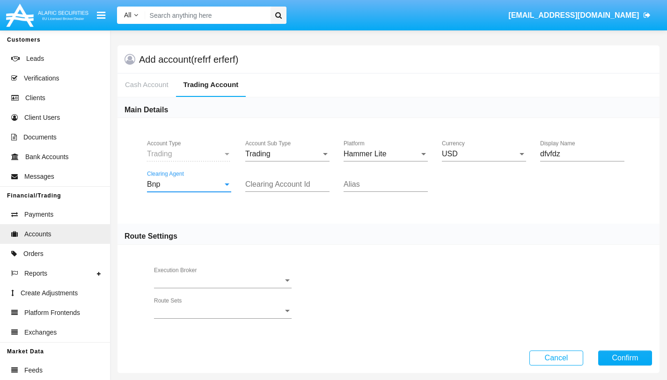
click at [289, 185] on input "Clearing Account Id" at bounding box center [287, 184] width 84 height 8
type input "fvadvz"
click at [369, 183] on input "Alias" at bounding box center [385, 184] width 84 height 8
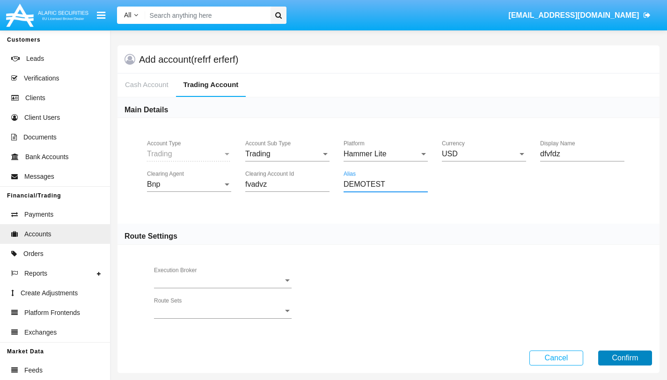
type input "DEMOTEST"
click at [625, 358] on button "Confirm" at bounding box center [625, 357] width 54 height 15
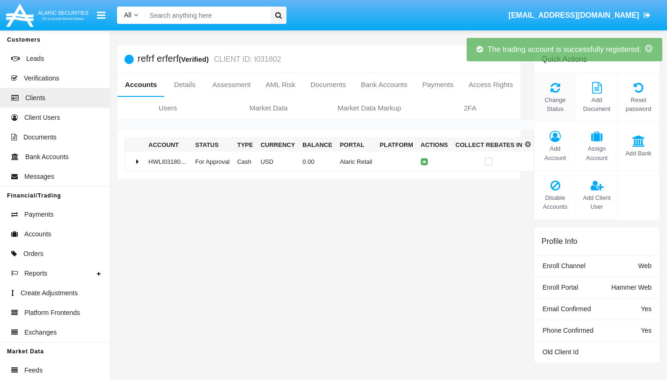
click at [553, 94] on div "Change Status" at bounding box center [555, 97] width 42 height 49
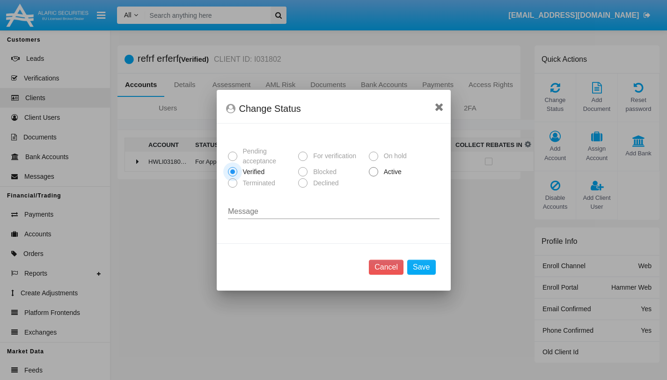
click at [375, 175] on span at bounding box center [373, 171] width 9 height 9
click at [373, 176] on input "Active" at bounding box center [373, 176] width 0 height 0
radio input "true"
click at [421, 267] on button "Save" at bounding box center [421, 267] width 28 height 15
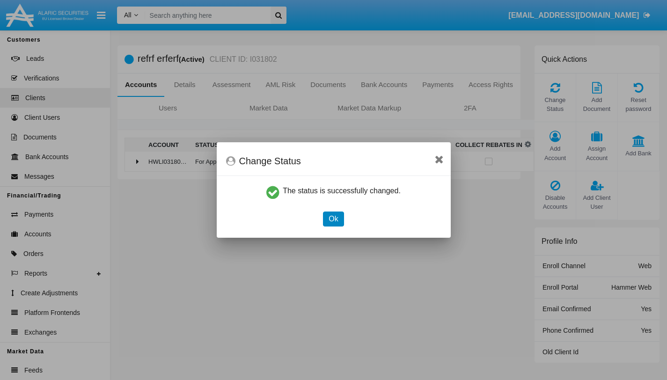
click at [336, 220] on button "Ok" at bounding box center [333, 218] width 21 height 15
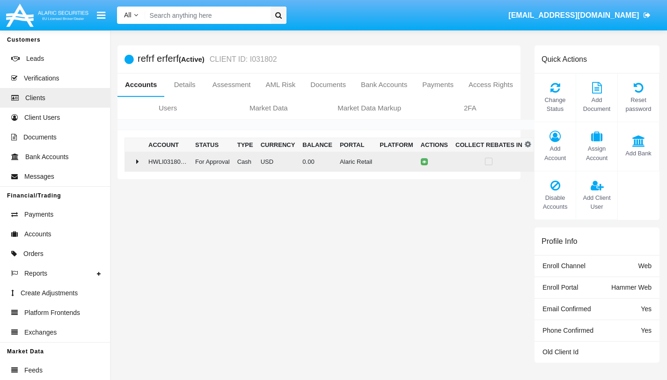
click at [132, 160] on div at bounding box center [135, 161] width 12 height 7
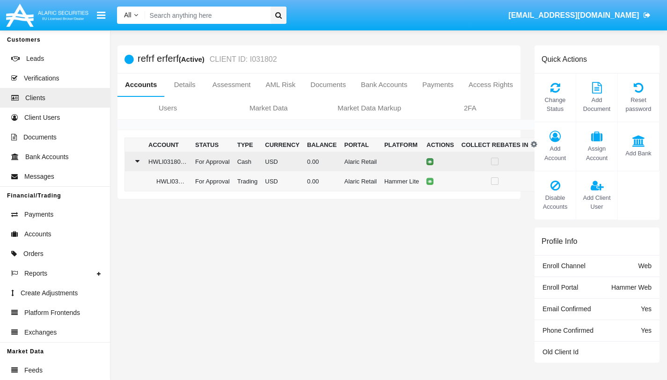
click at [433, 163] on button at bounding box center [429, 161] width 7 height 7
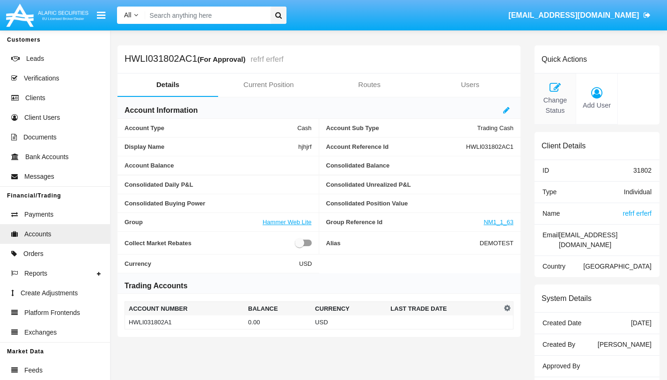
click at [557, 91] on icon at bounding box center [555, 87] width 32 height 11
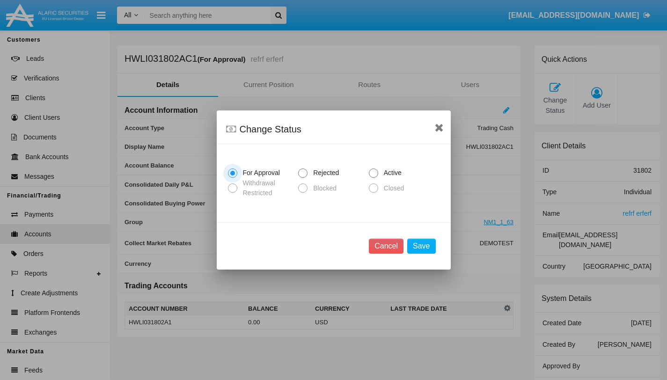
click at [375, 173] on span at bounding box center [373, 172] width 9 height 9
click at [373, 178] on input "Active" at bounding box center [373, 178] width 0 height 0
radio input "true"
click at [424, 241] on button "Save" at bounding box center [421, 246] width 28 height 15
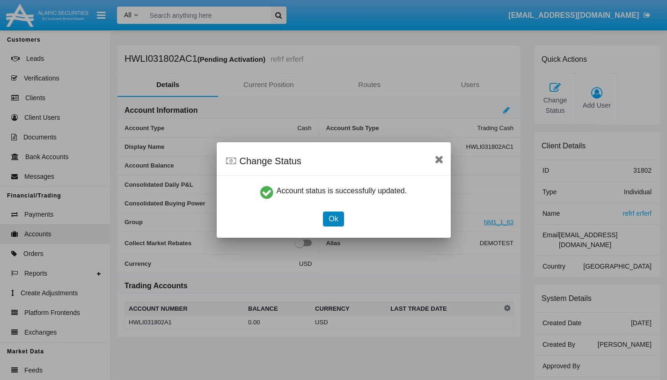
click at [335, 219] on button "Ok" at bounding box center [333, 218] width 21 height 15
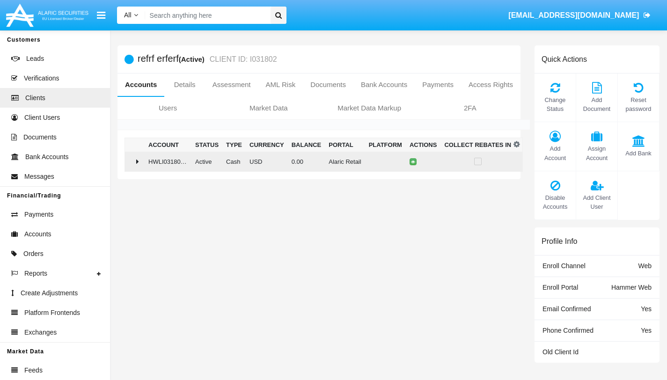
click at [138, 162] on icon at bounding box center [137, 161] width 3 height 7
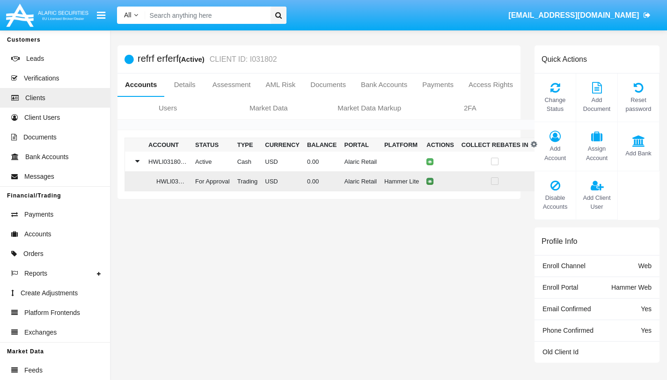
click at [432, 180] on icon at bounding box center [430, 181] width 4 height 4
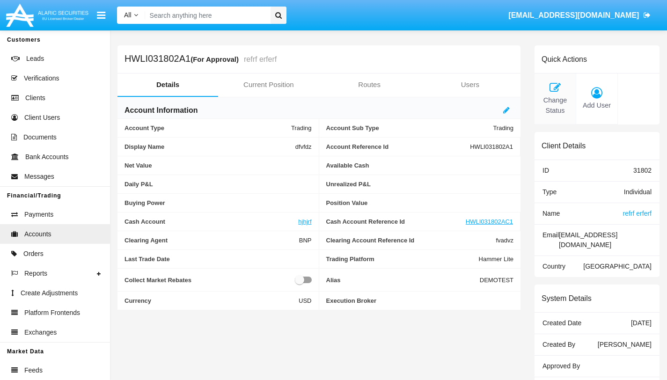
click at [555, 102] on span "Change Status" at bounding box center [555, 105] width 32 height 20
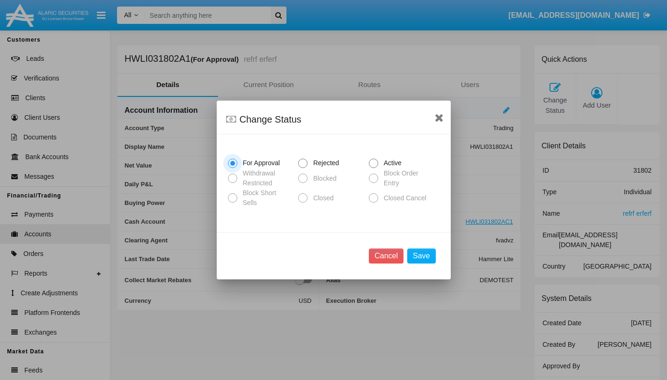
click at [375, 162] on span at bounding box center [373, 163] width 9 height 9
click at [373, 168] on input "Active" at bounding box center [373, 168] width 0 height 0
radio input "true"
click at [418, 254] on button "Save" at bounding box center [421, 255] width 28 height 15
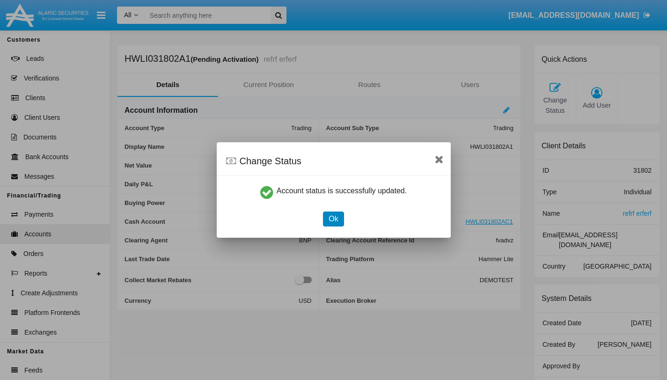
click at [333, 216] on button "Ok" at bounding box center [333, 218] width 21 height 15
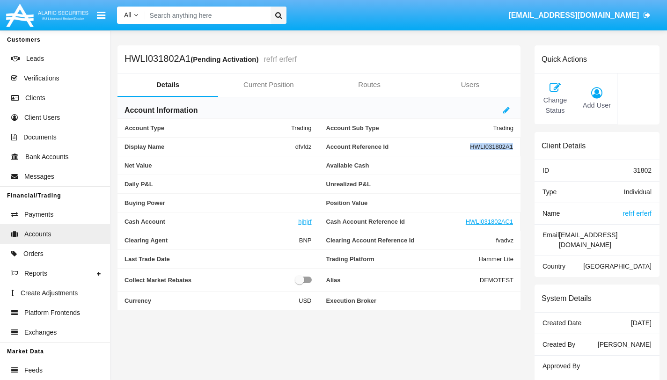
drag, startPoint x: 468, startPoint y: 146, endPoint x: 517, endPoint y: 146, distance: 48.2
click at [517, 146] on div "Account Reference Id HWLI031802A1" at bounding box center [420, 147] width 202 height 19
copy div "HWLI031802A1"
click at [556, 99] on span "Change Status" at bounding box center [555, 105] width 32 height 20
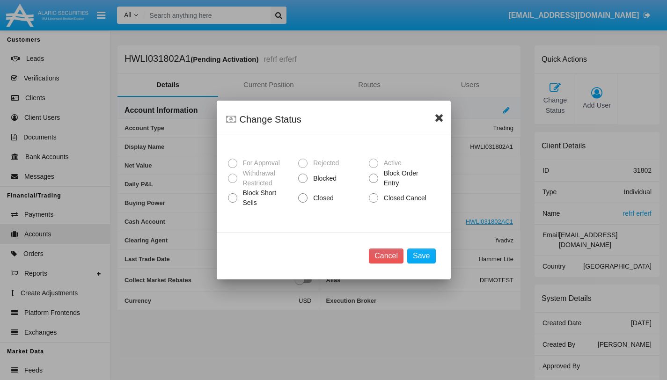
click at [439, 121] on icon at bounding box center [439, 117] width 9 height 11
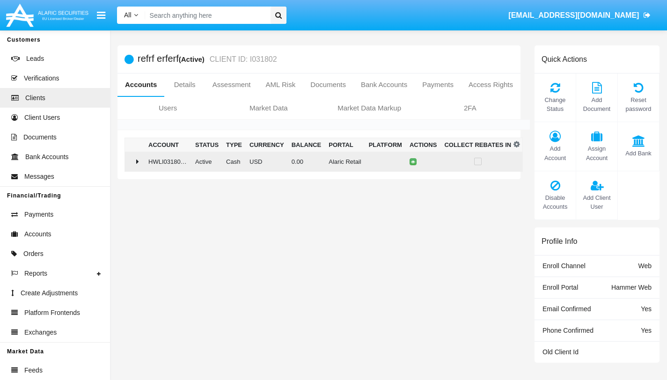
click at [133, 163] on div at bounding box center [135, 161] width 12 height 7
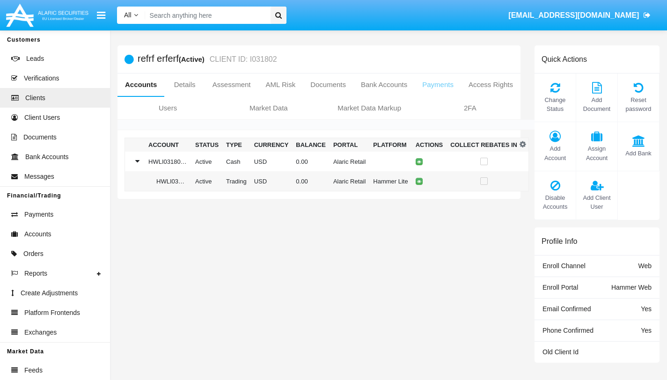
click at [461, 83] on link "Payments" at bounding box center [438, 84] width 46 height 22
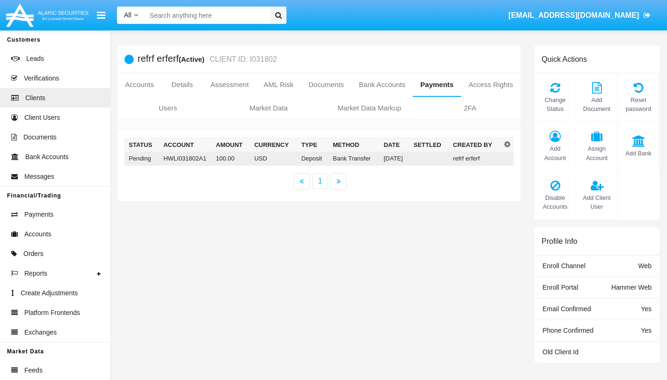
click at [391, 158] on td "[DATE]" at bounding box center [395, 159] width 30 height 14
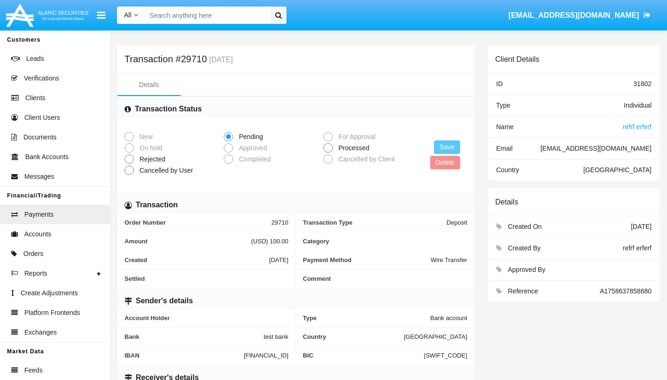
click at [329, 146] on span at bounding box center [327, 147] width 9 height 9
click at [328, 153] on input "Processed" at bounding box center [328, 153] width 0 height 0
radio input "true"
click at [448, 146] on button "Save" at bounding box center [447, 147] width 26 height 14
click at [228, 146] on span at bounding box center [228, 147] width 9 height 9
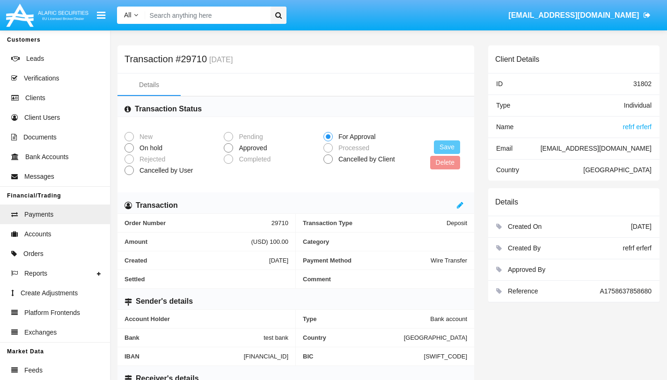
click at [228, 153] on input "Approved" at bounding box center [228, 153] width 0 height 0
radio input "true"
click at [442, 148] on button "Save" at bounding box center [447, 147] width 26 height 14
